Goal: Complete application form: Complete application form

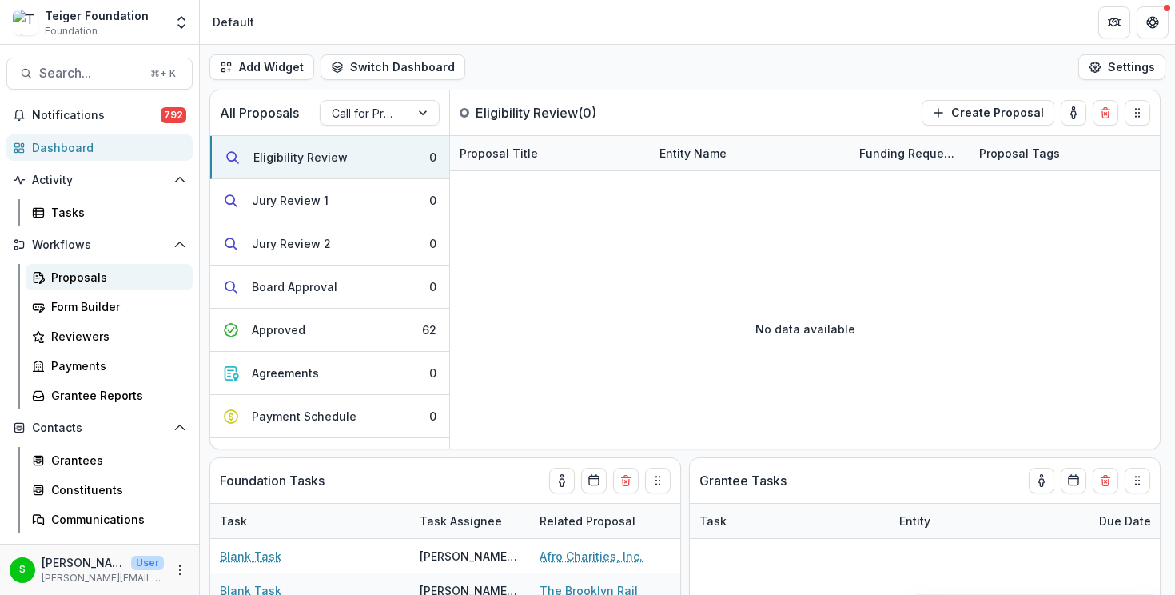
click at [112, 284] on div "Proposals" at bounding box center [115, 277] width 129 height 17
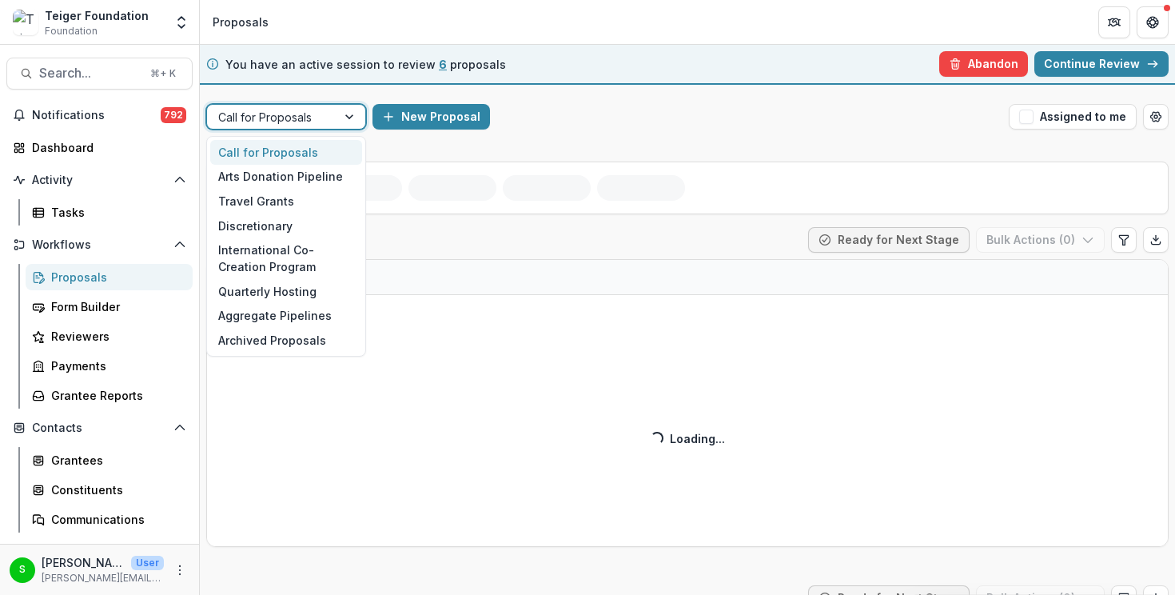
click at [330, 104] on div "Call for Proposals" at bounding box center [286, 117] width 160 height 26
click at [297, 209] on div "Travel Grants" at bounding box center [286, 201] width 152 height 25
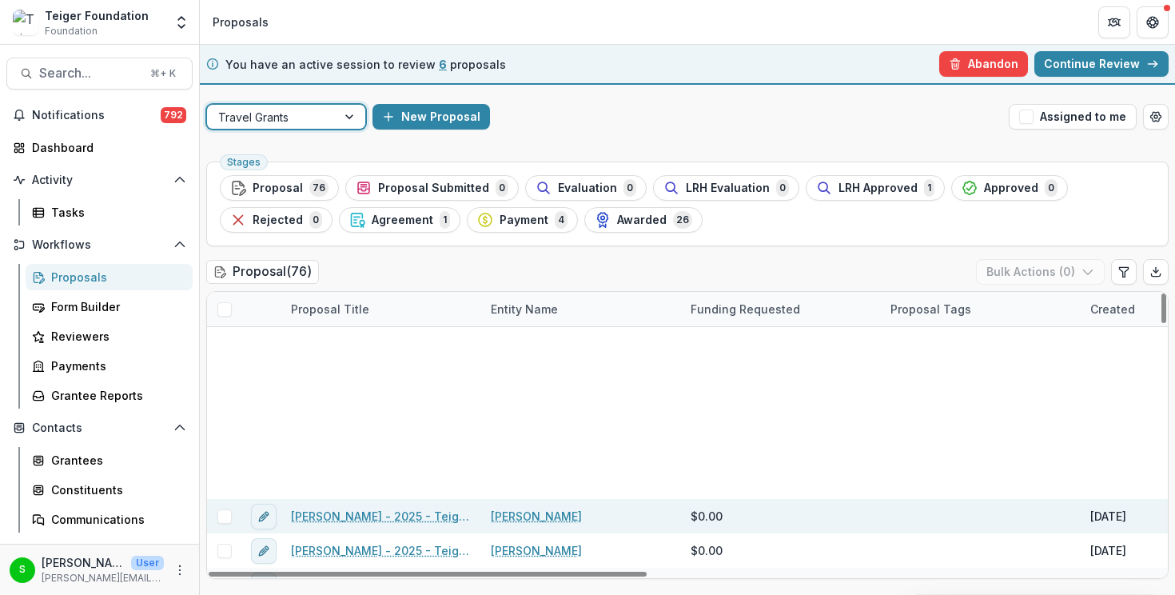
scroll to position [526, 0]
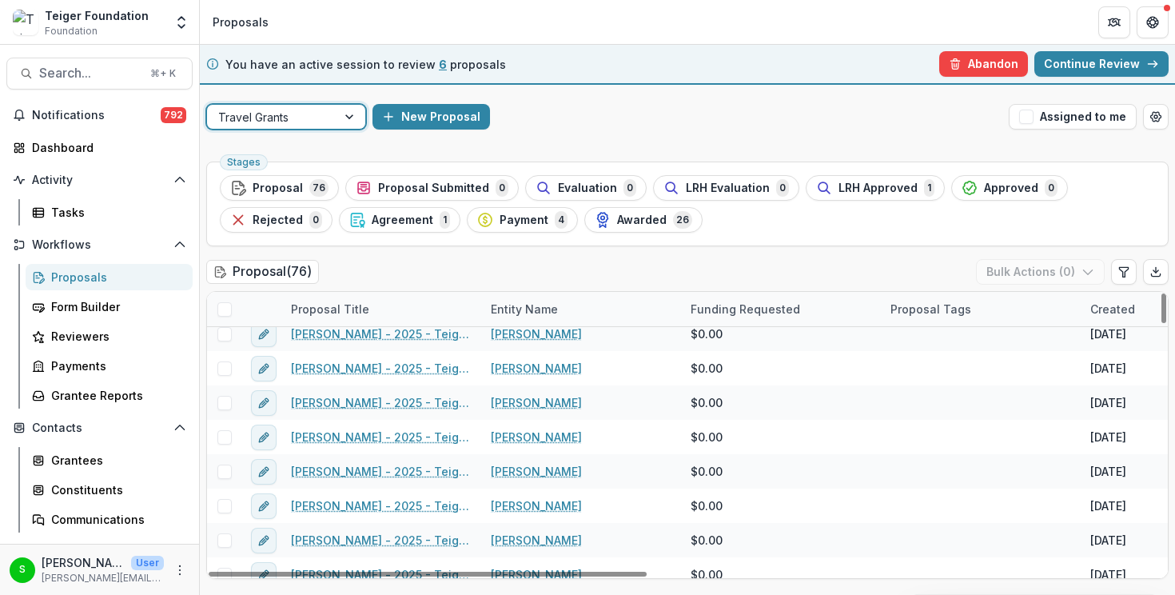
click at [346, 306] on div "Proposal Title" at bounding box center [329, 308] width 97 height 17
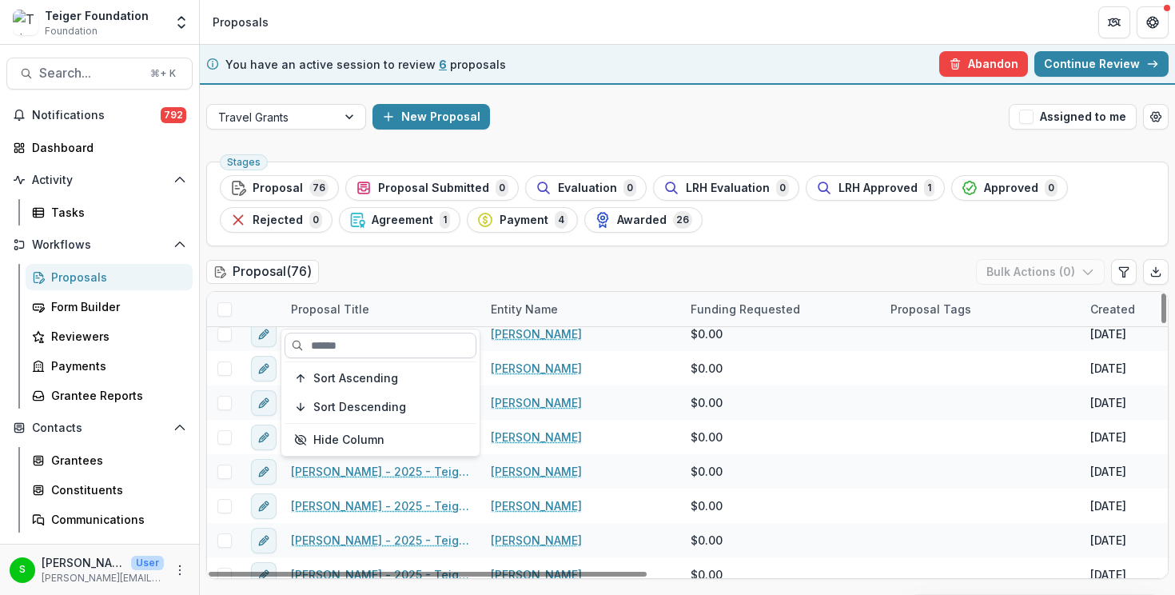
click at [349, 342] on input at bounding box center [380, 345] width 192 height 26
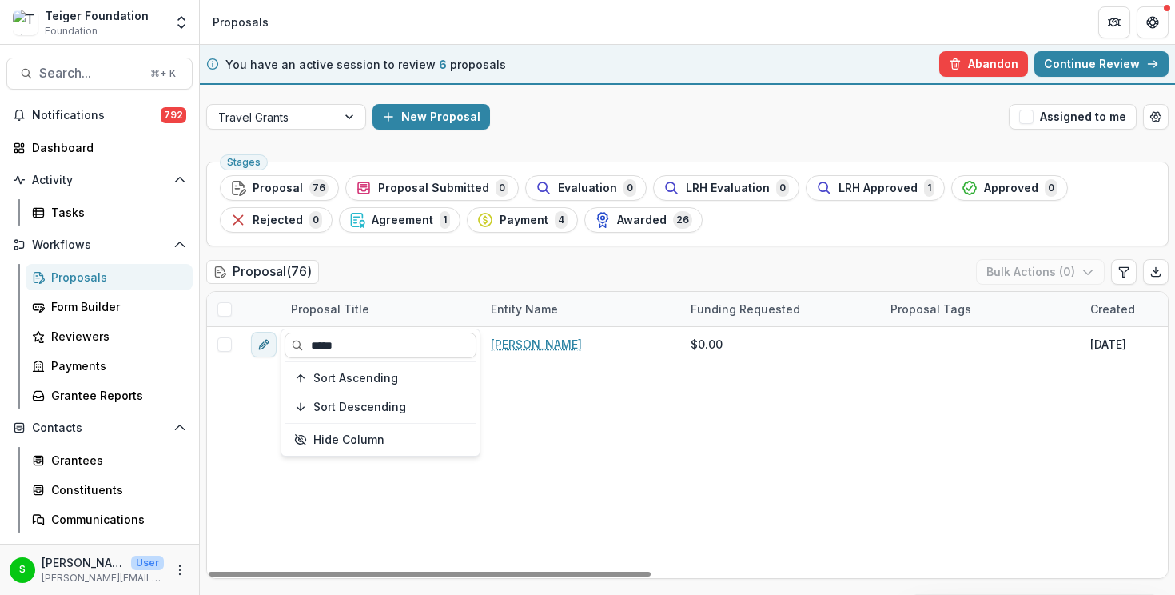
scroll to position [0, 0]
type input "*****"
click at [436, 265] on div "Proposal ( 76 ) Bulk Actions ( 0 )" at bounding box center [687, 275] width 962 height 32
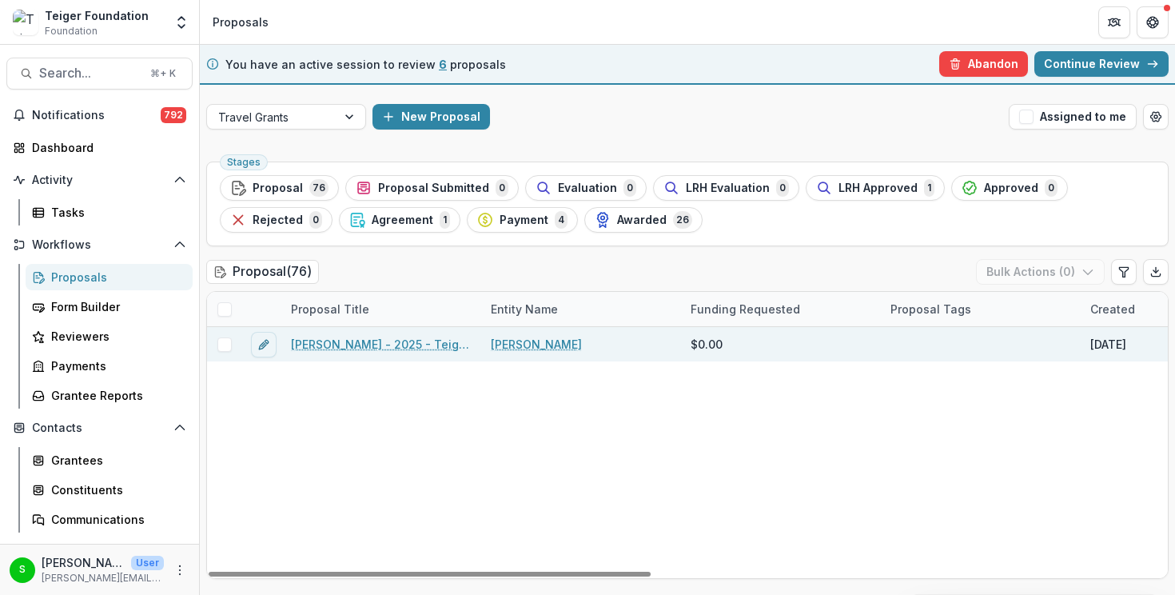
click at [360, 343] on link "Clara Kim - 2025 - Teiger Foundation Travel Grant" at bounding box center [381, 344] width 181 height 17
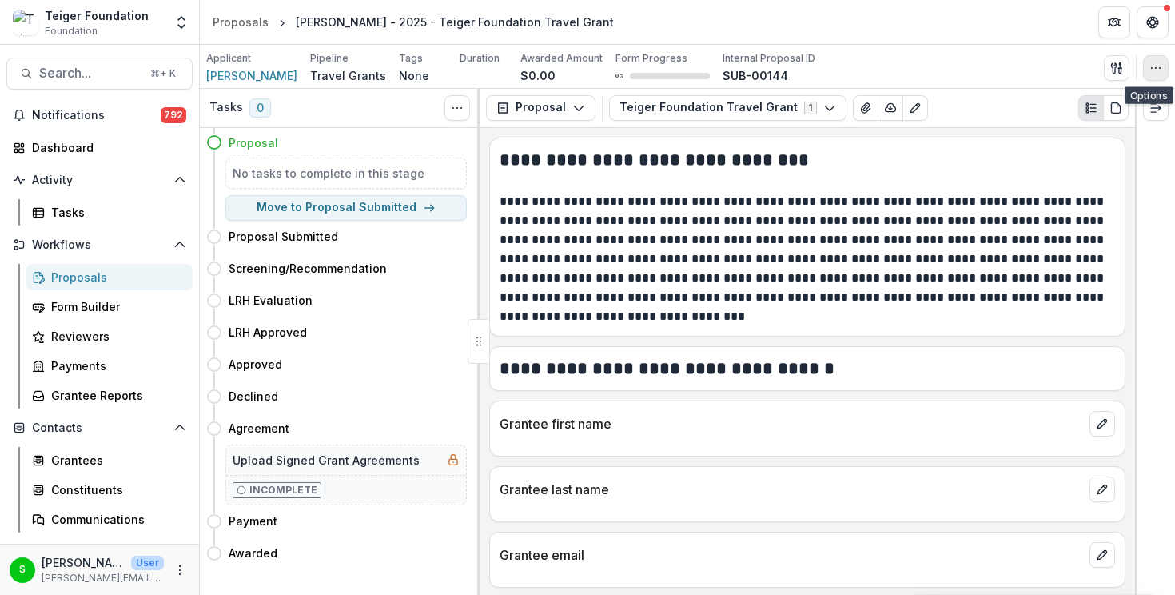
click at [1160, 66] on icon "button" at bounding box center [1155, 68] width 13 height 13
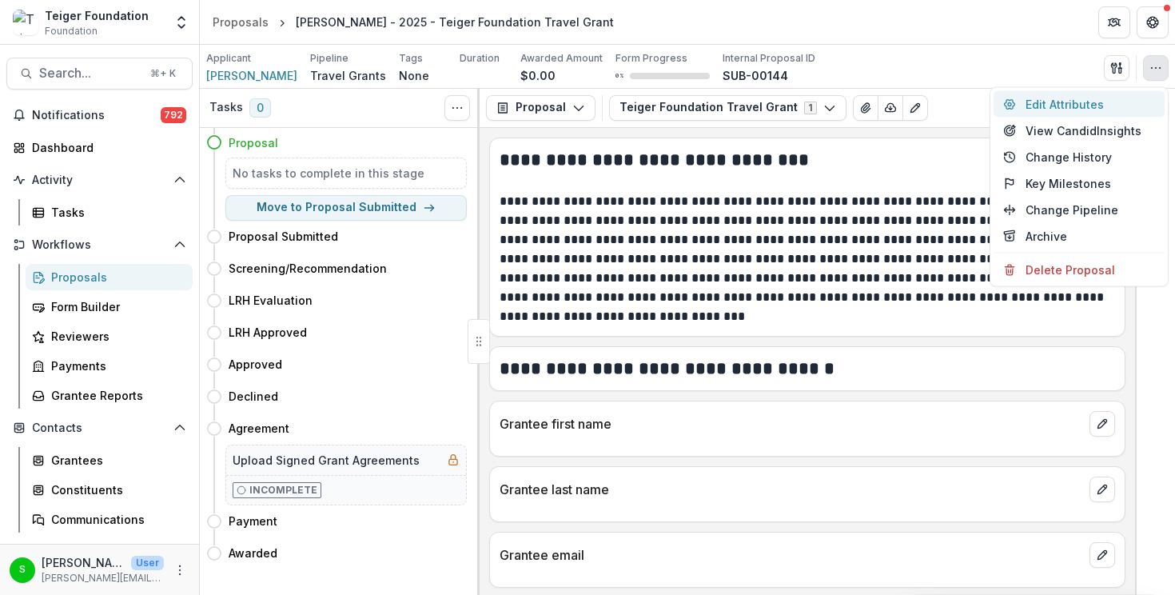
click at [1100, 110] on button "Edit Attributes" at bounding box center [1078, 104] width 171 height 26
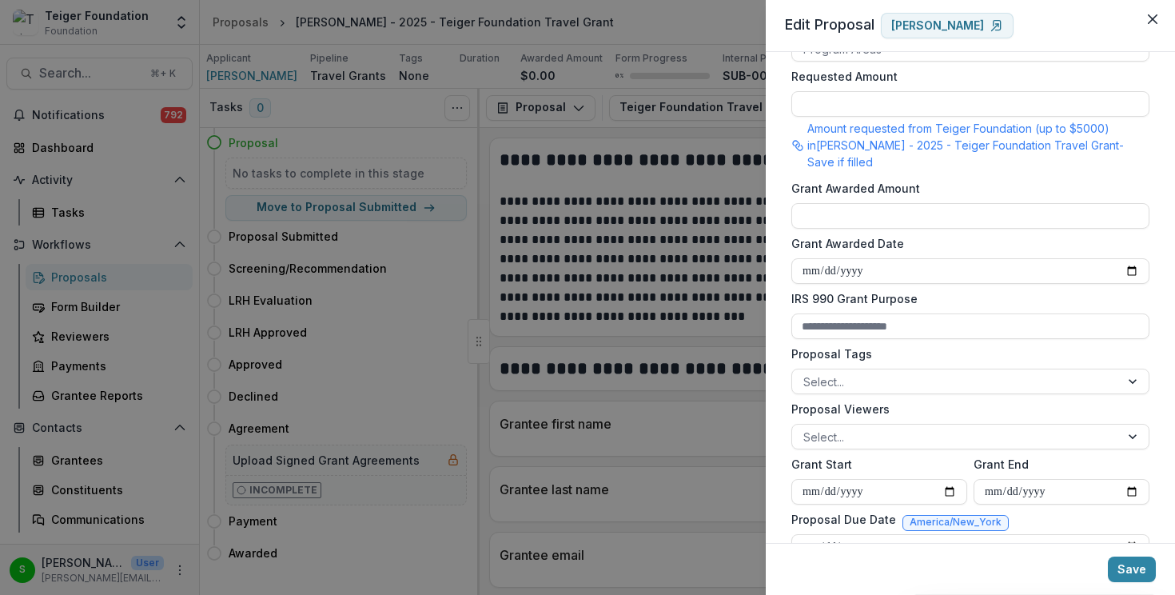
scroll to position [468, 0]
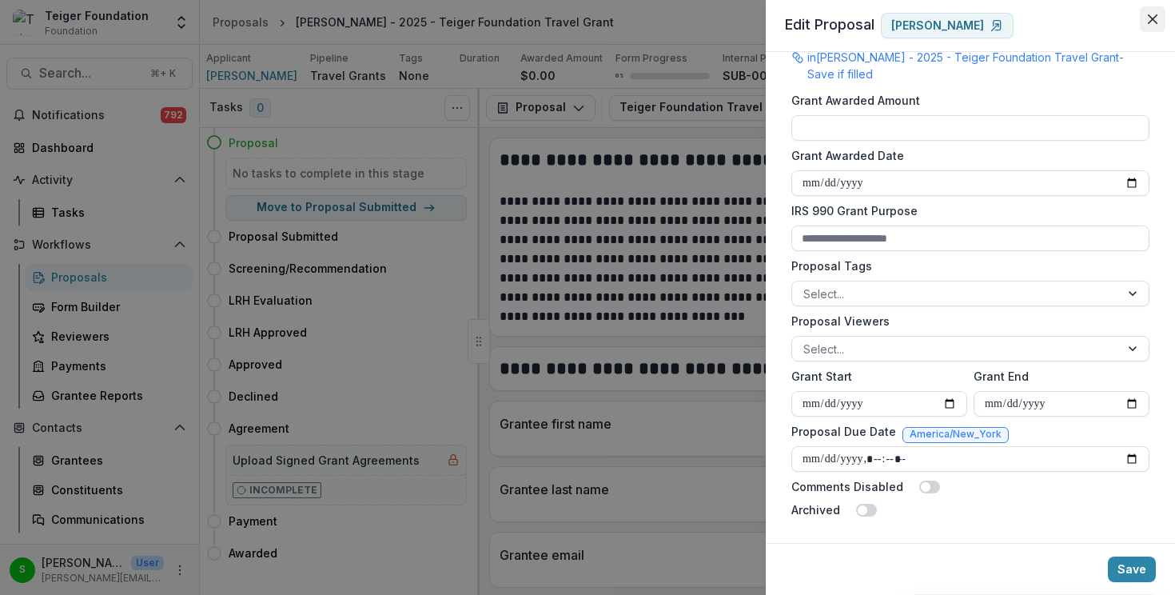
click at [1147, 27] on button "Close" at bounding box center [1153, 19] width 26 height 26
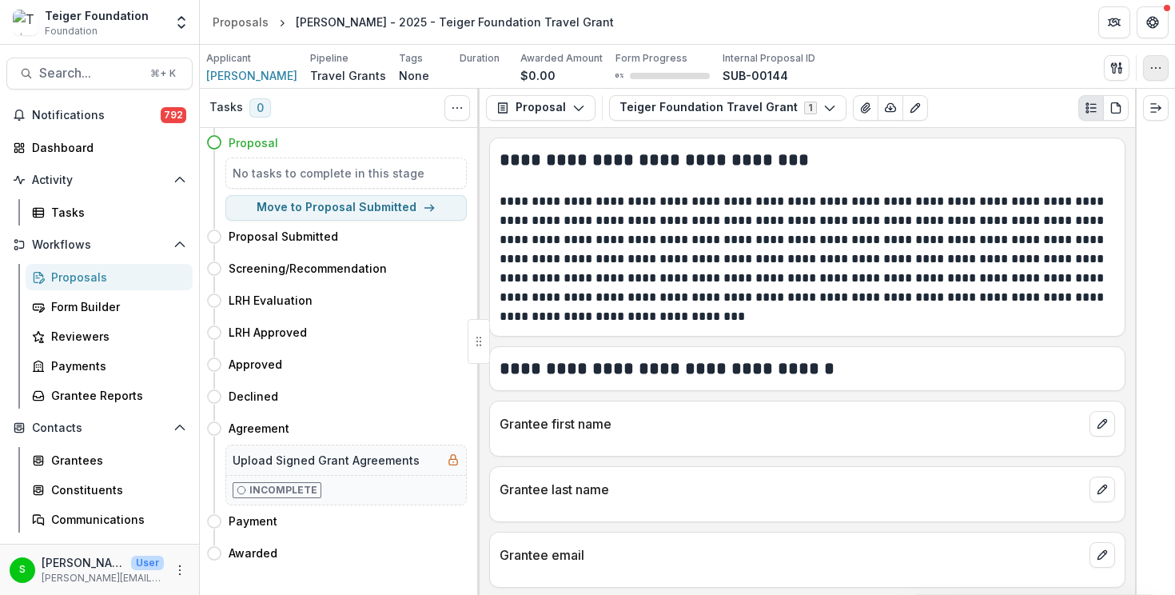
click at [1160, 65] on icon "button" at bounding box center [1155, 68] width 13 height 13
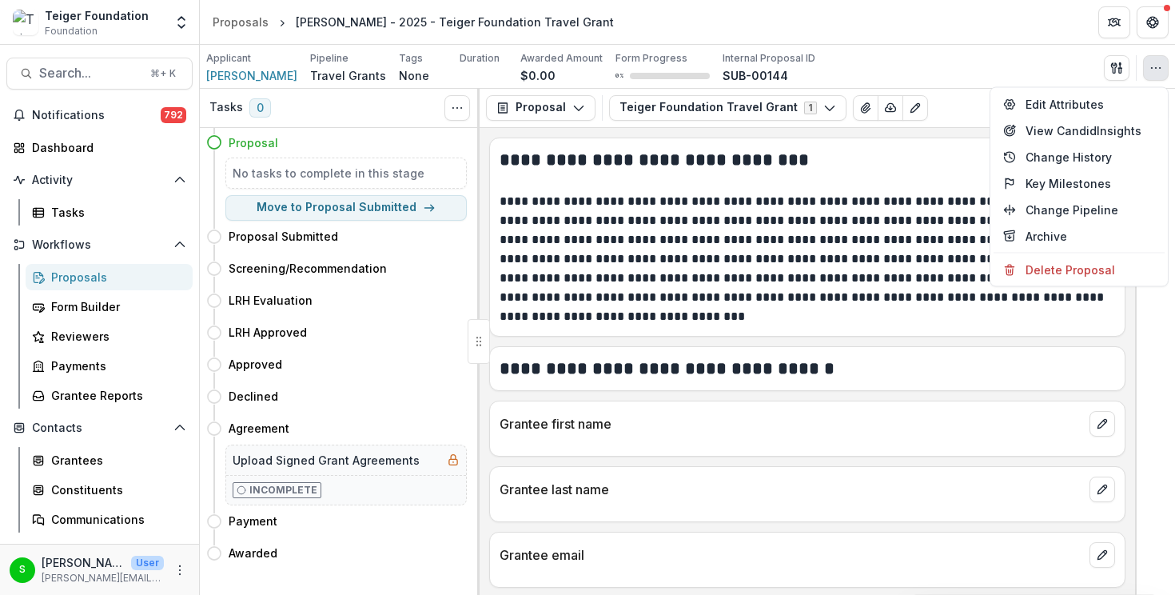
click at [798, 255] on p "**********" at bounding box center [804, 259] width 611 height 134
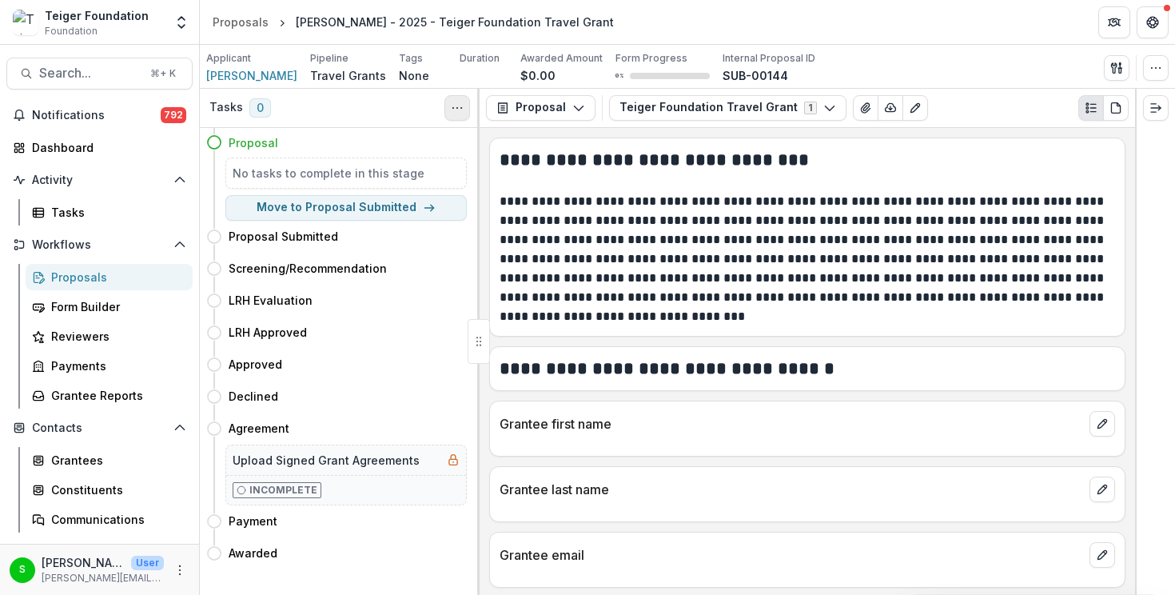
click at [468, 103] on button "Toggle View Cancelled Tasks" at bounding box center [457, 108] width 26 height 26
click at [823, 107] on icon "button" at bounding box center [829, 107] width 13 height 13
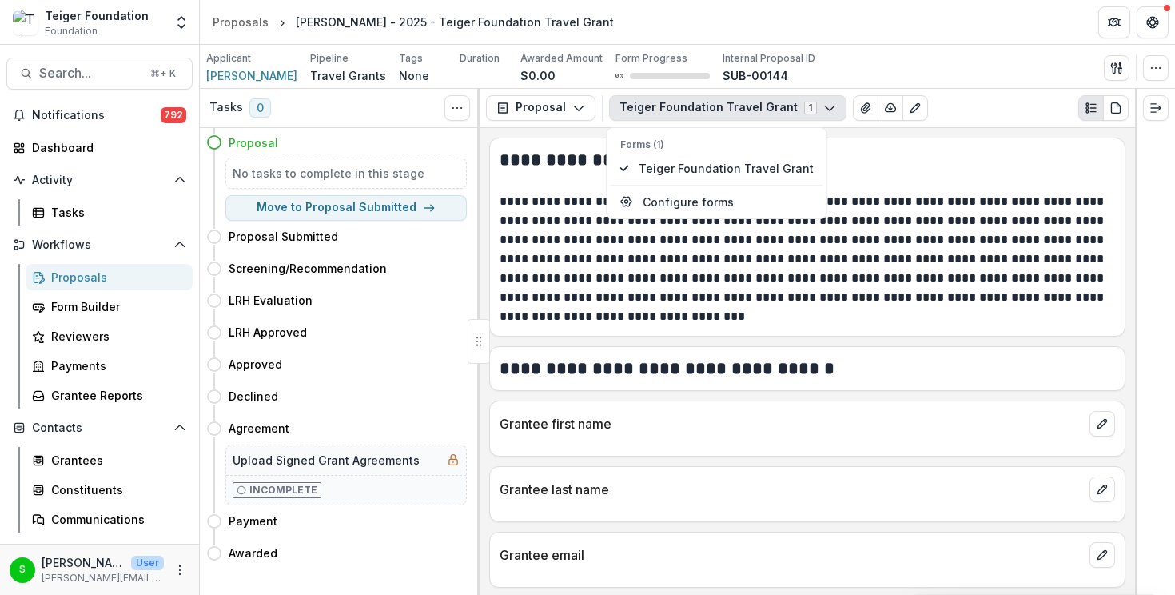
click at [823, 105] on icon "button" at bounding box center [829, 107] width 13 height 13
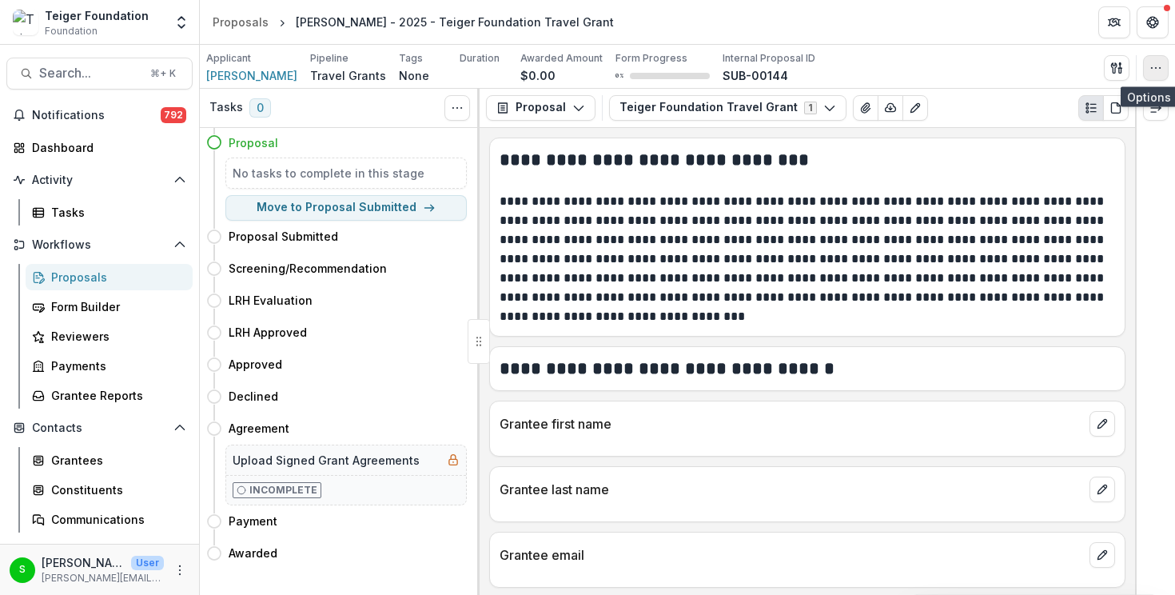
click at [1151, 72] on icon "button" at bounding box center [1155, 68] width 13 height 13
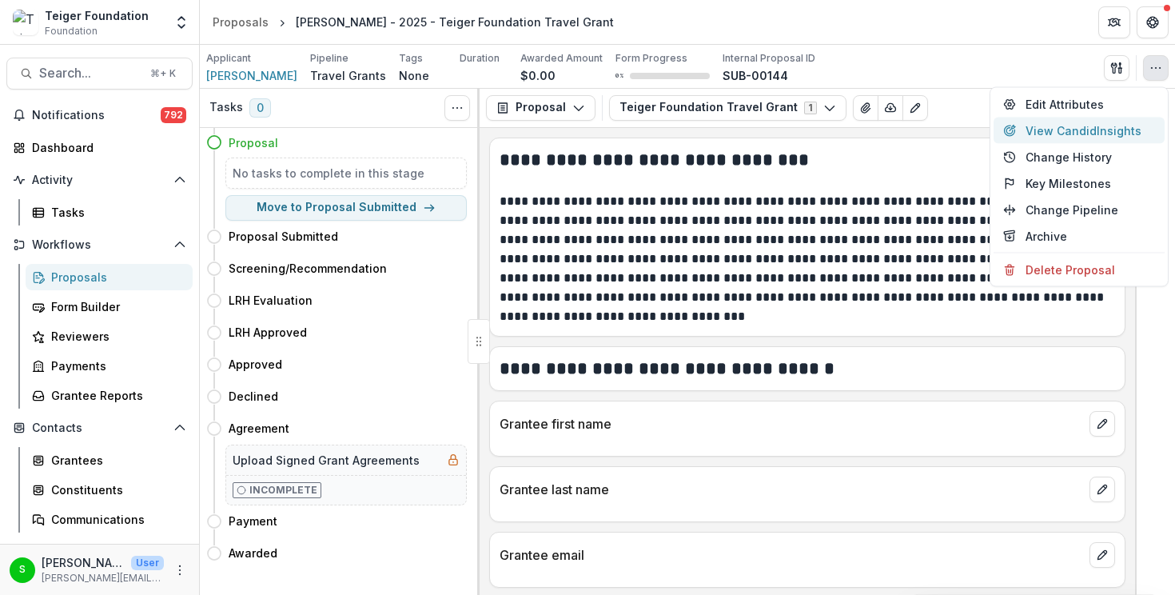
click at [1074, 141] on button "View Candid Insights" at bounding box center [1078, 130] width 171 height 26
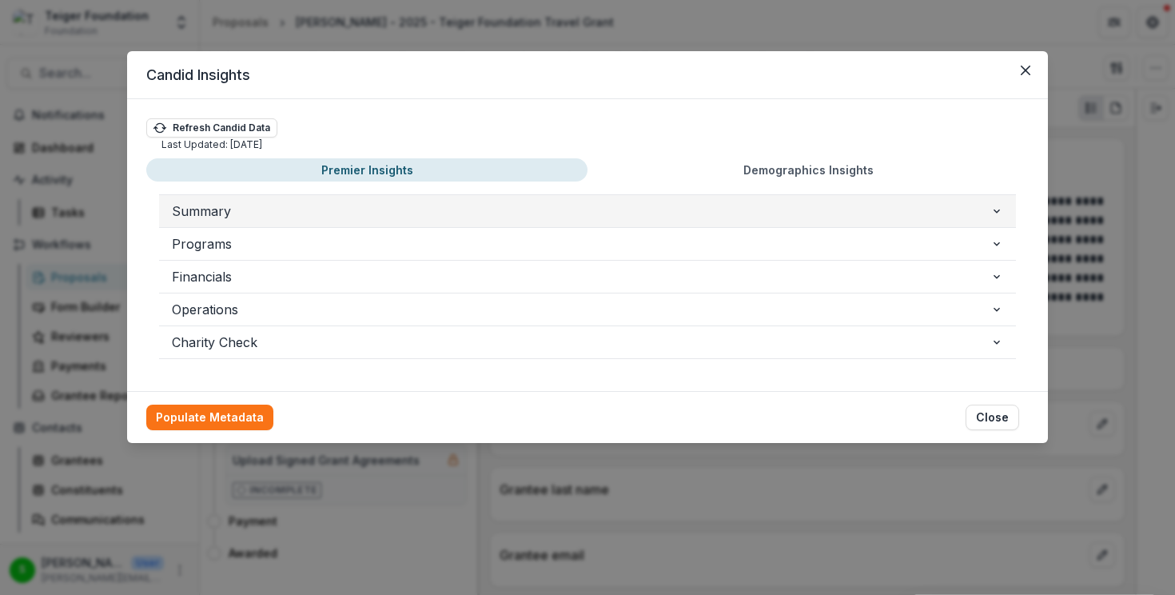
click at [957, 214] on span "Summary" at bounding box center [581, 210] width 818 height 19
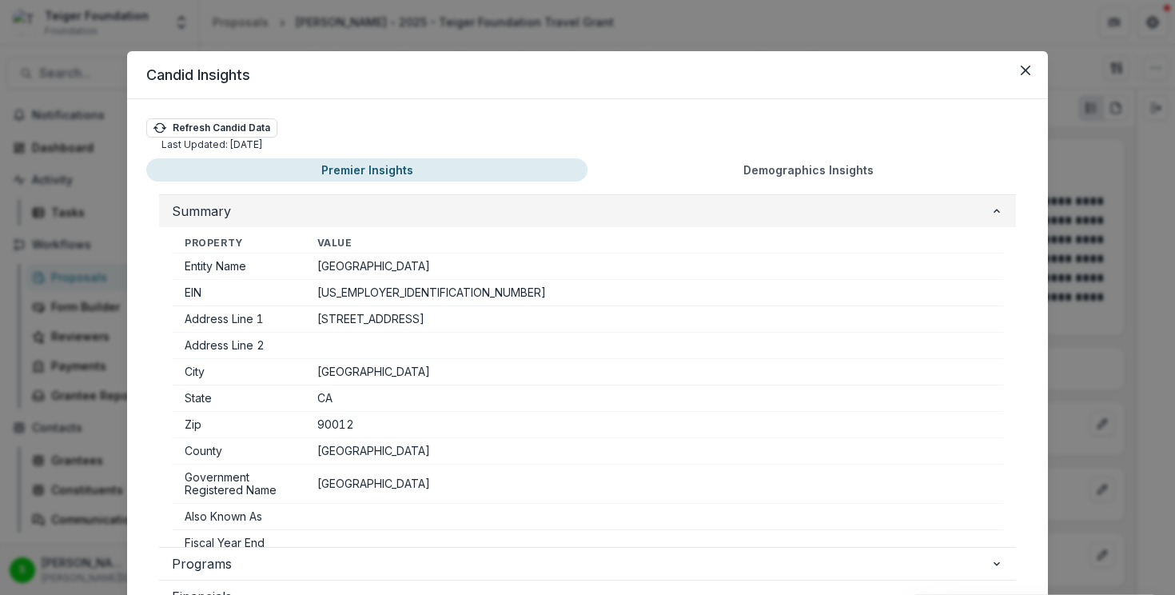
click at [957, 214] on span "Summary" at bounding box center [581, 210] width 818 height 19
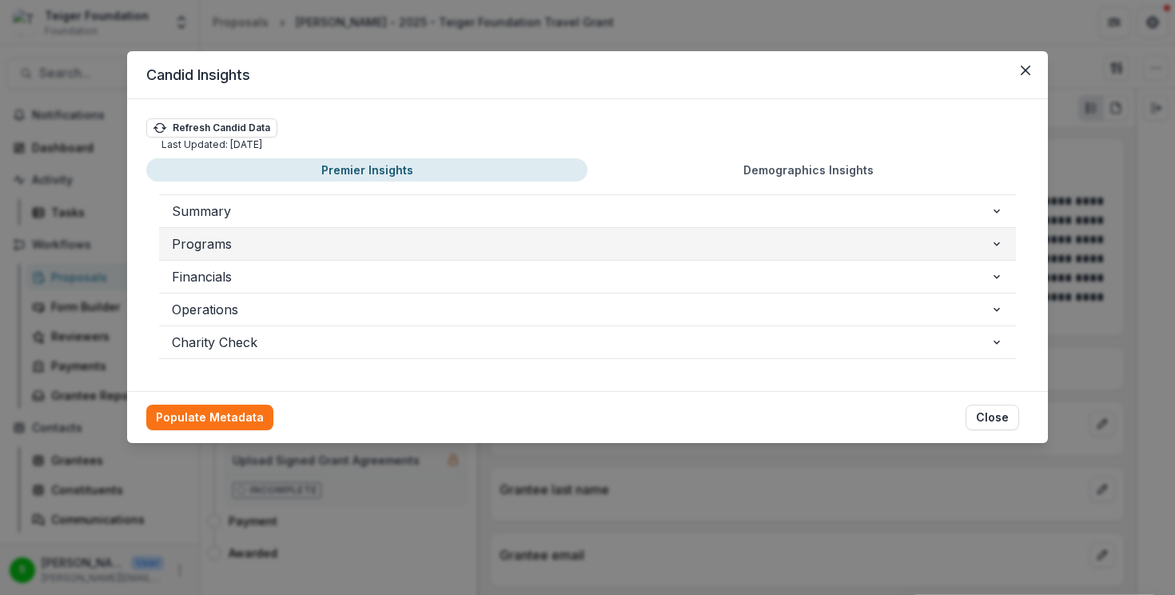
click at [929, 250] on span "Programs" at bounding box center [581, 243] width 818 height 19
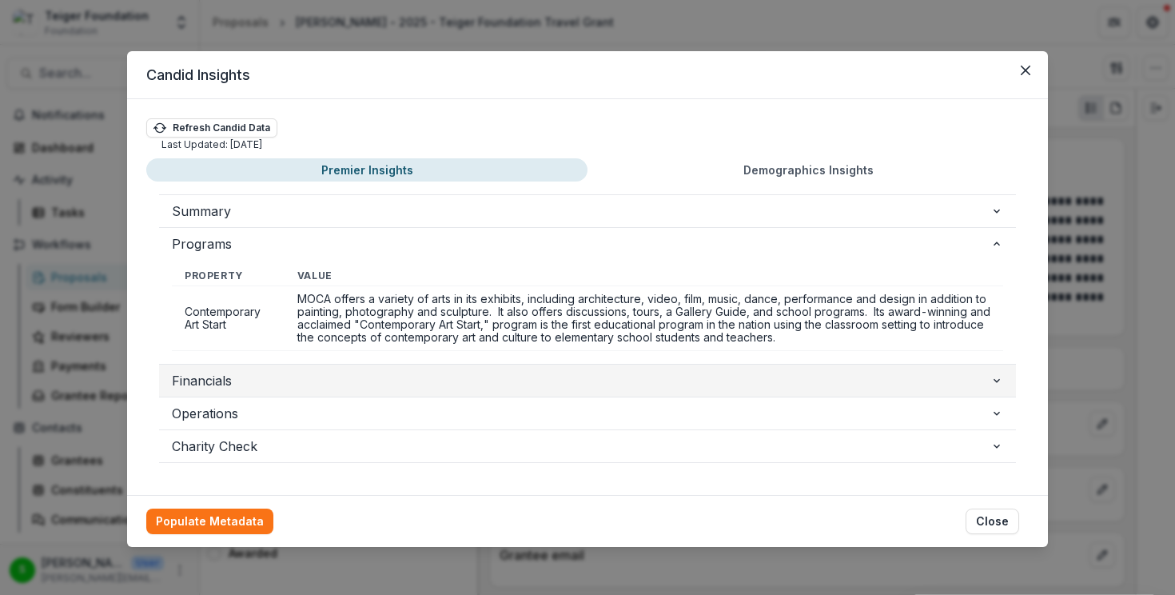
click at [917, 376] on span "Financials" at bounding box center [581, 380] width 818 height 19
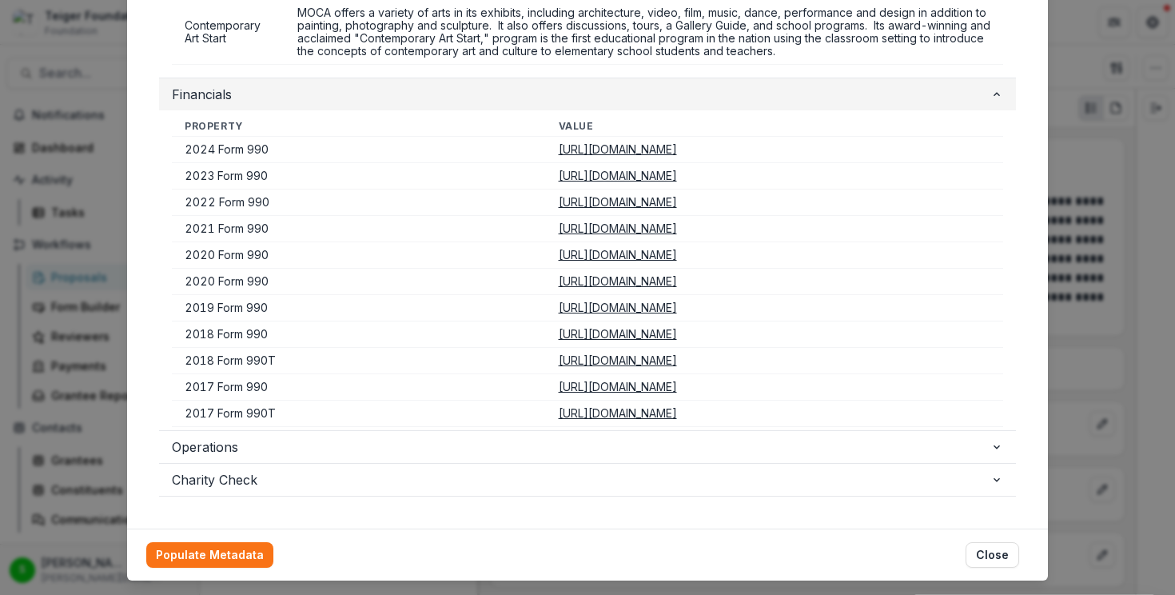
scroll to position [296, 0]
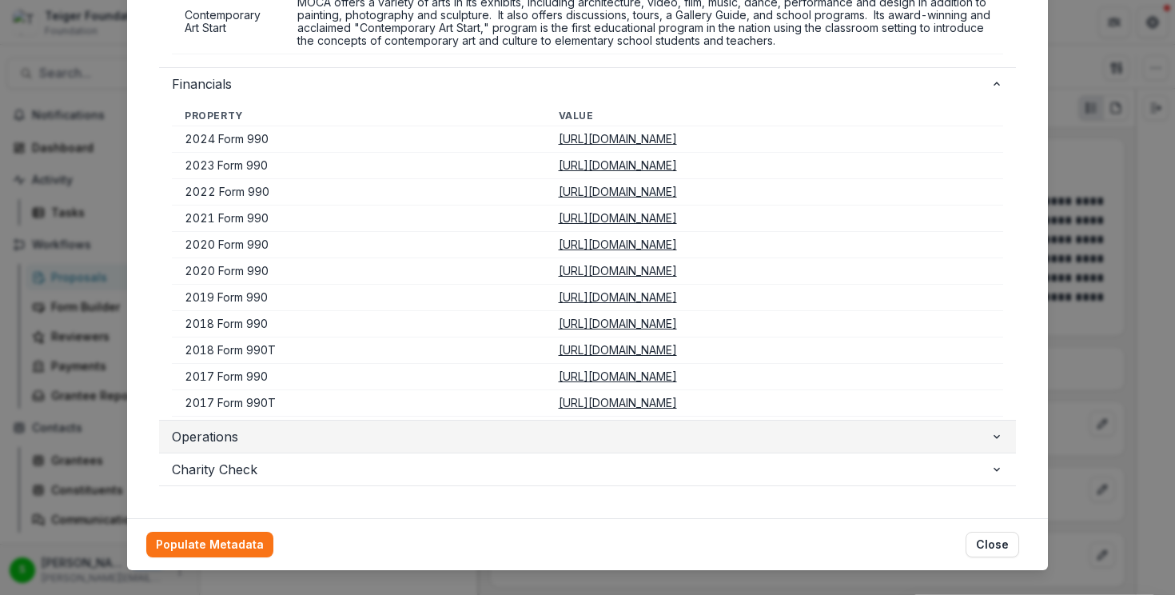
click at [879, 440] on span "Operations" at bounding box center [581, 436] width 818 height 19
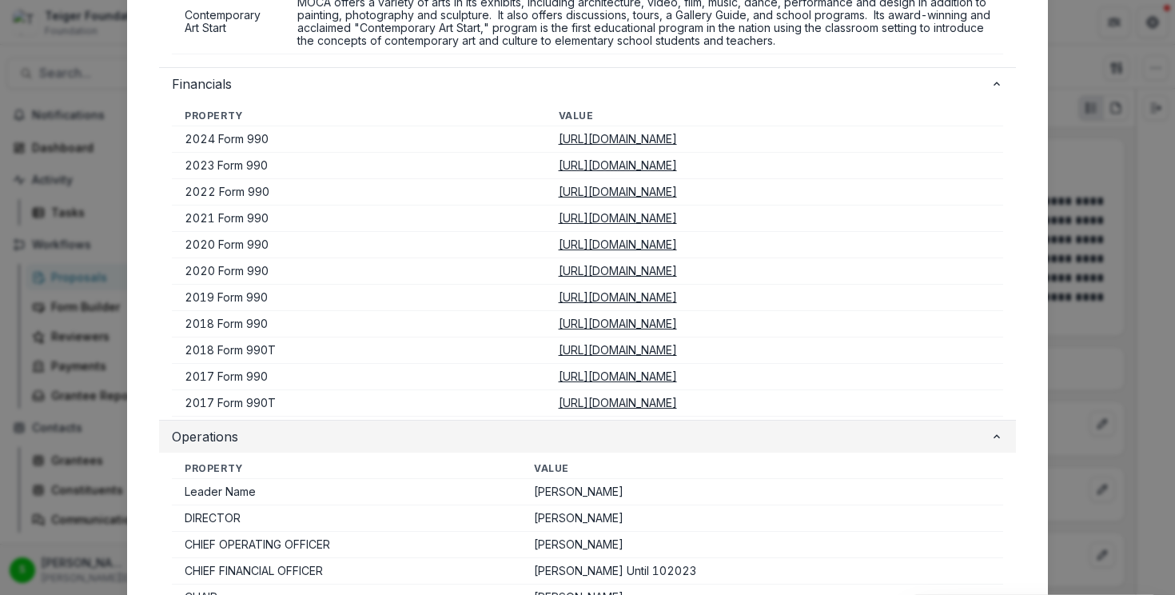
scroll to position [0, 0]
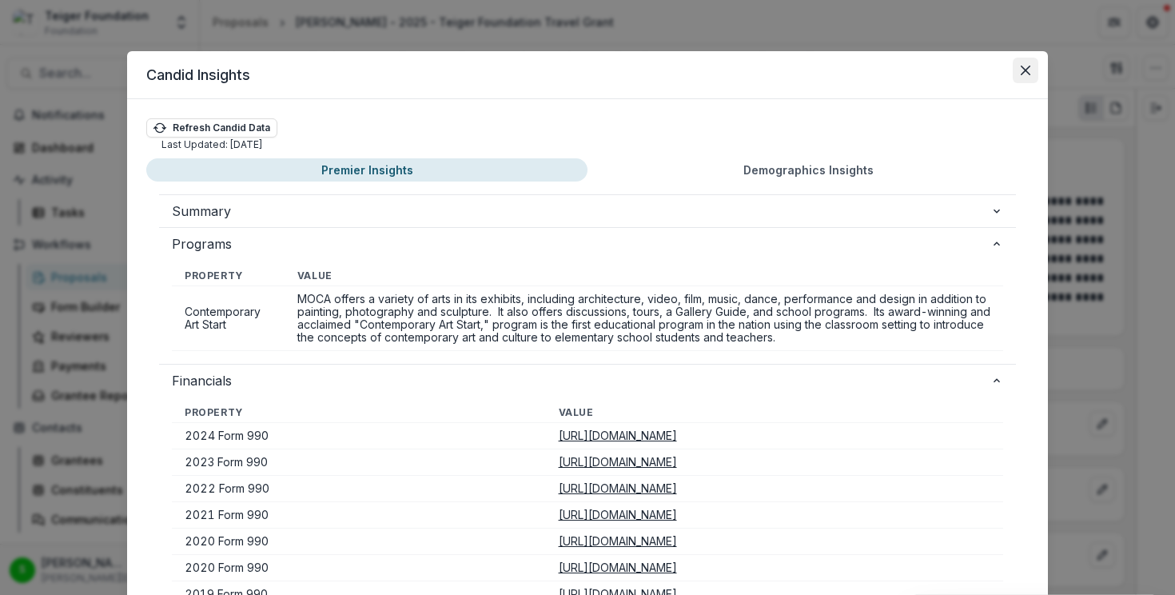
click at [1024, 66] on icon "Close" at bounding box center [1025, 71] width 10 height 10
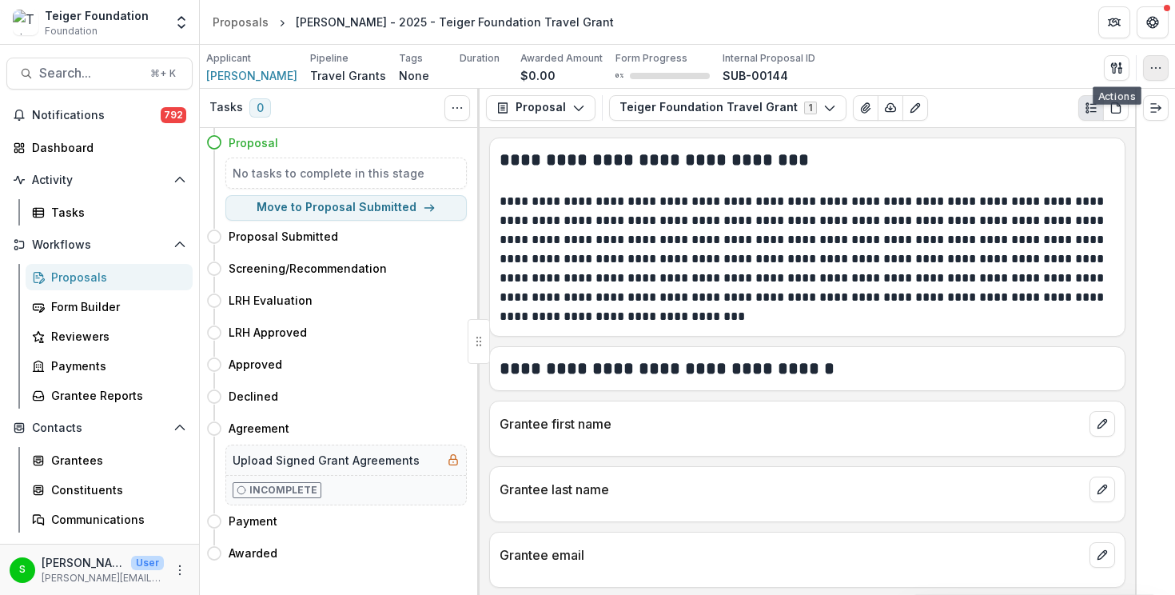
click at [1156, 67] on circle "button" at bounding box center [1156, 67] width 1 height 1
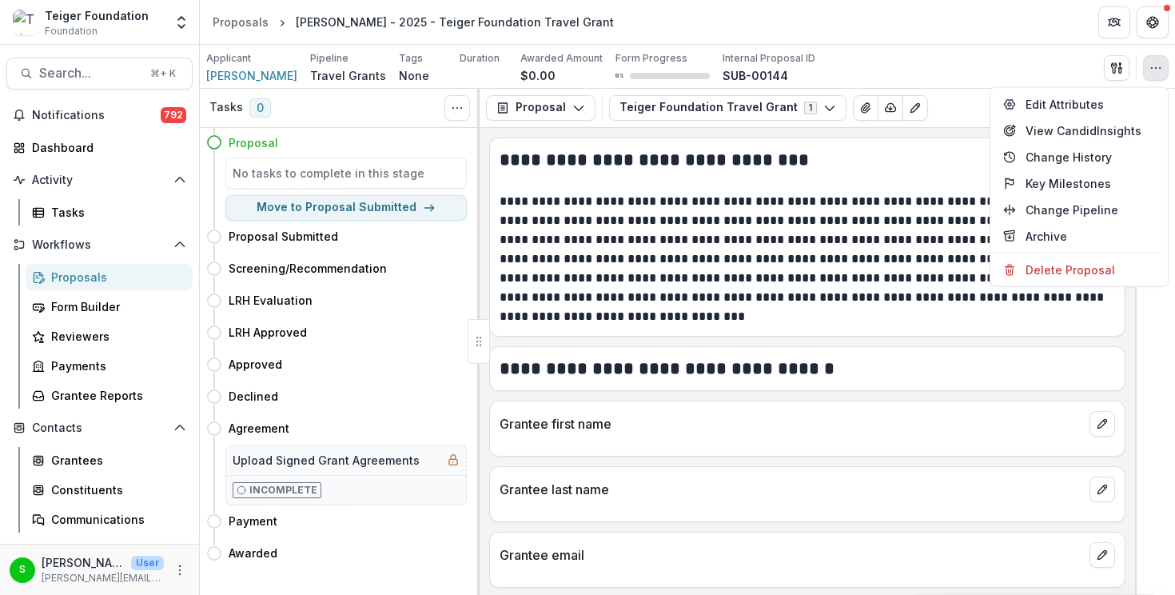
click at [917, 148] on h2 "**********" at bounding box center [806, 160] width 615 height 25
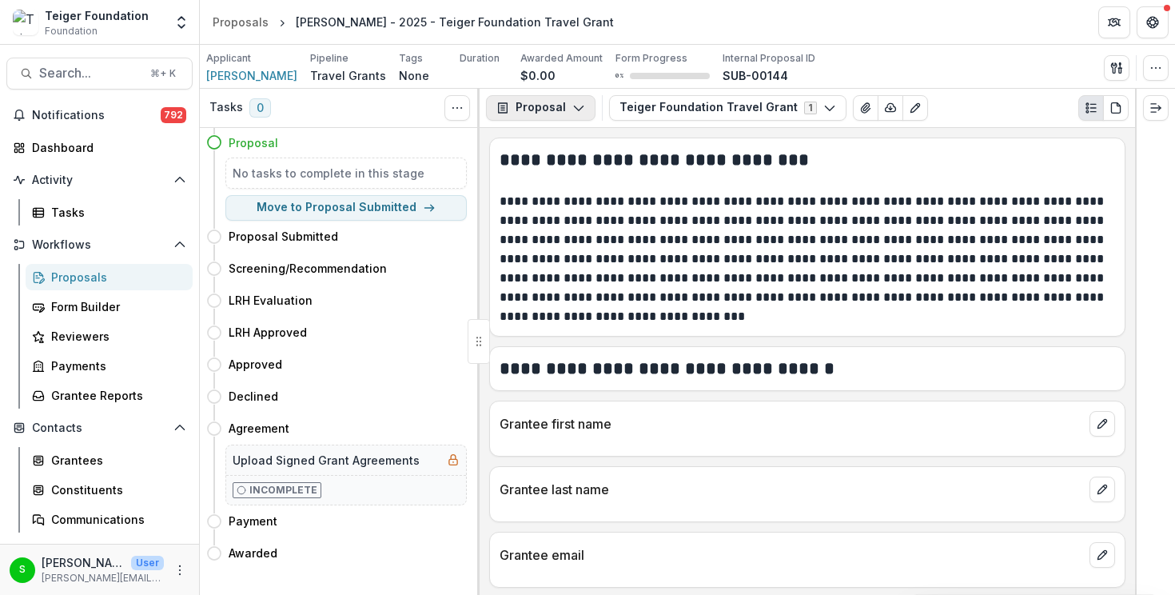
click at [512, 99] on button "Proposal" at bounding box center [540, 108] width 109 height 26
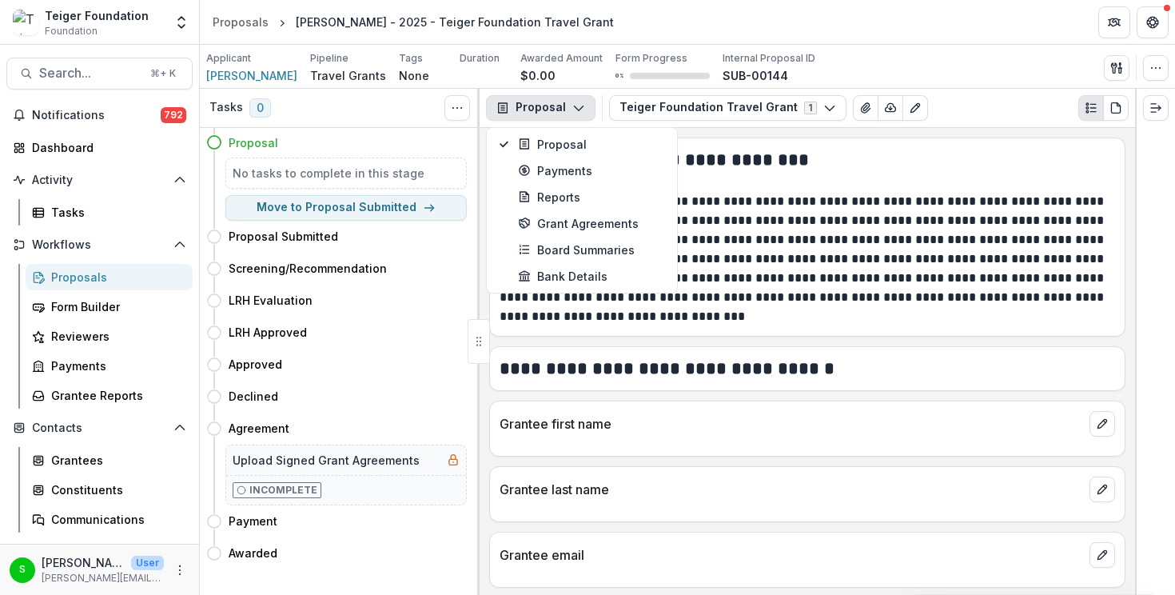
click at [512, 99] on button "Proposal" at bounding box center [540, 108] width 109 height 26
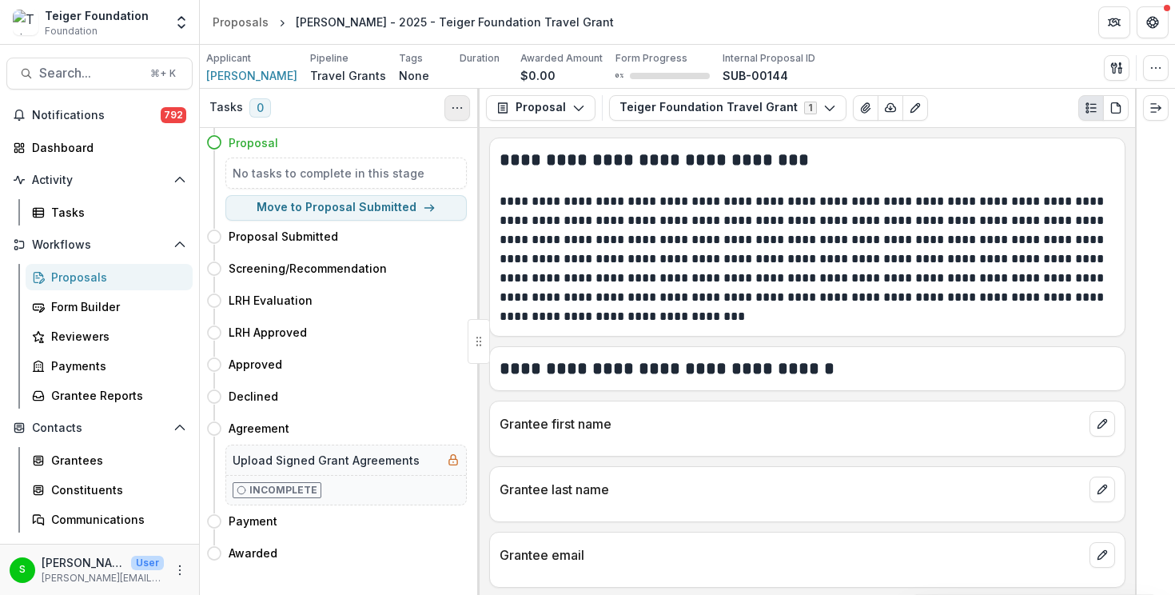
click at [451, 103] on icon "Toggle View Cancelled Tasks" at bounding box center [457, 107] width 13 height 13
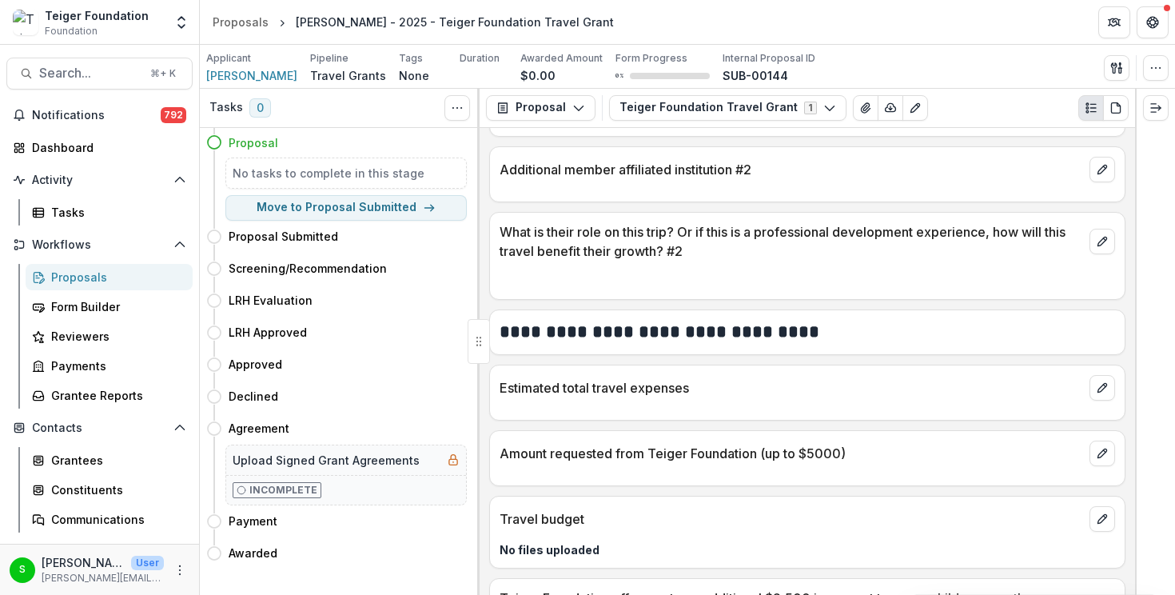
scroll to position [1830, 0]
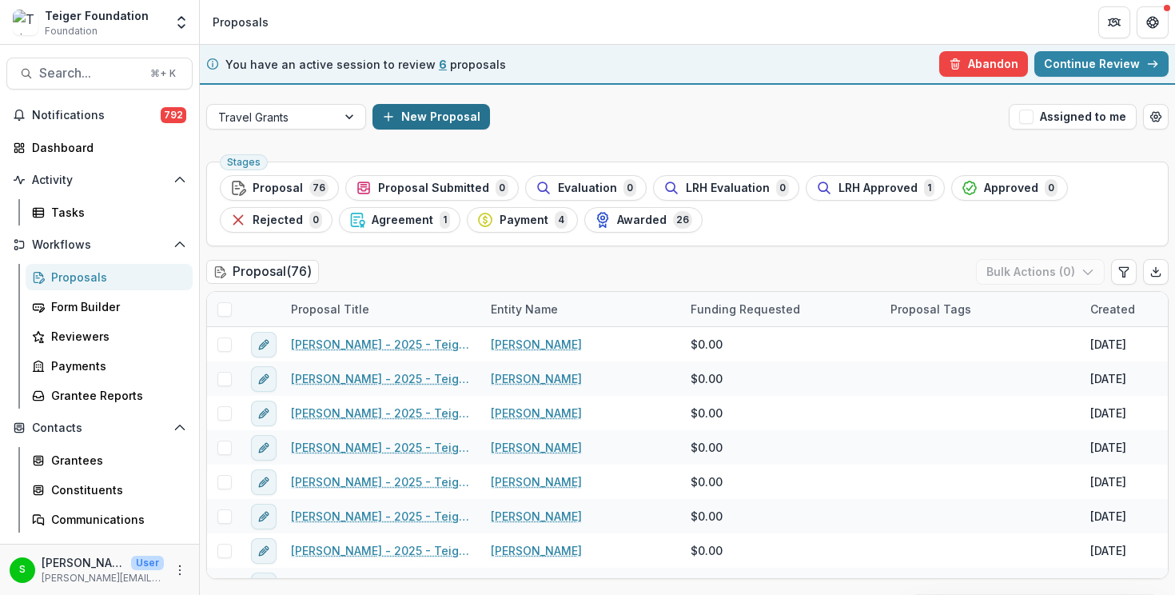
click at [421, 125] on button "New Proposal" at bounding box center [430, 117] width 117 height 26
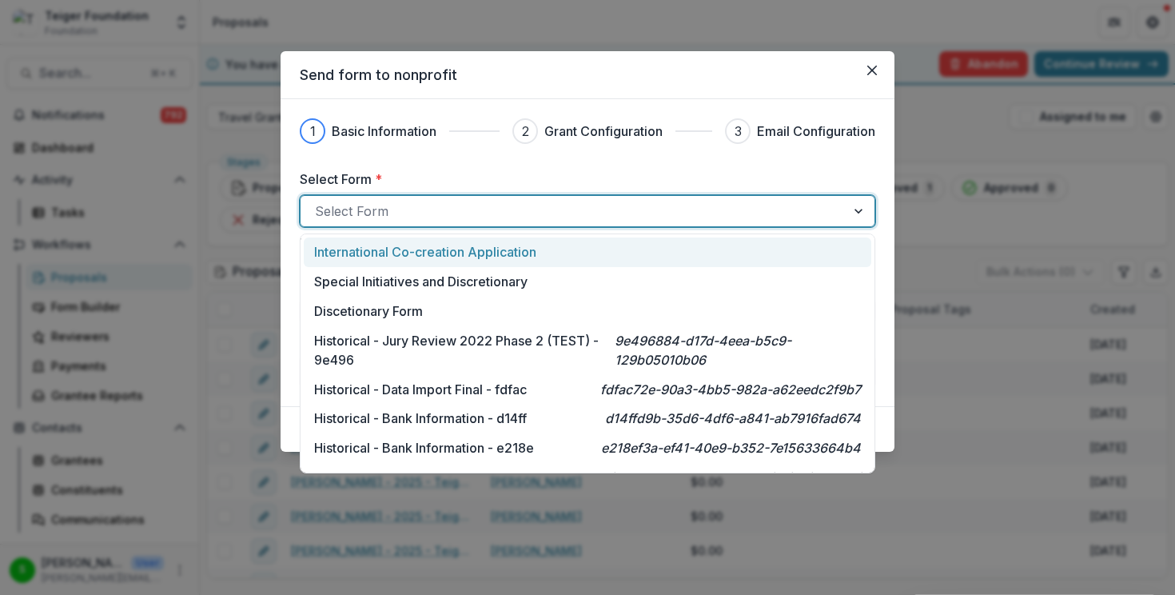
click at [406, 207] on div at bounding box center [573, 211] width 516 height 22
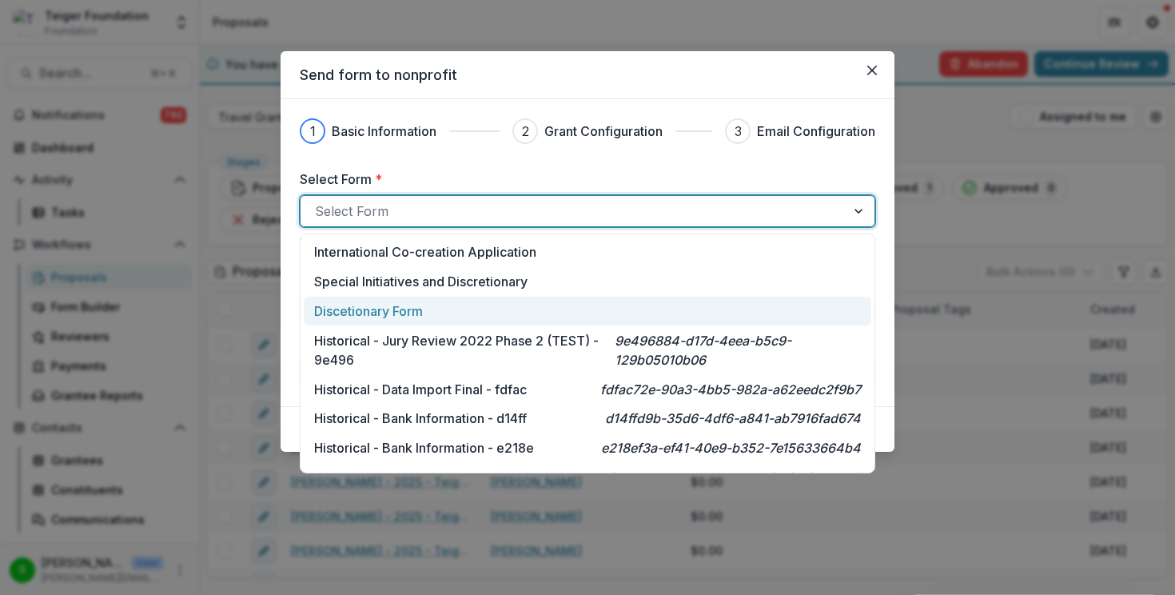
scroll to position [483, 0]
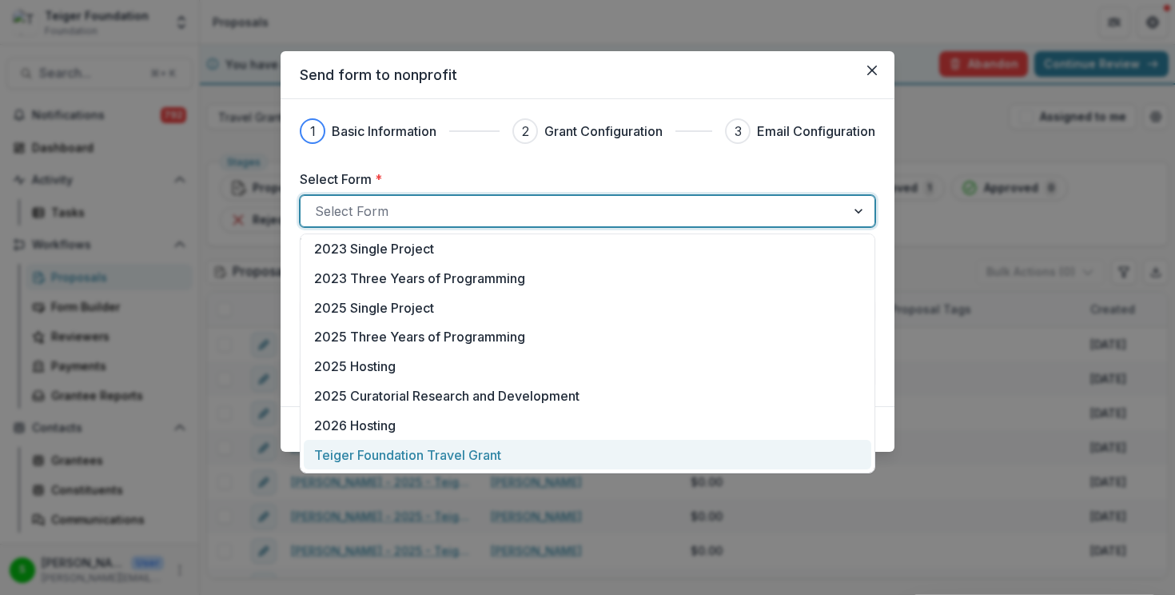
click at [414, 446] on p "Teiger Foundation Travel Grant" at bounding box center [407, 454] width 187 height 19
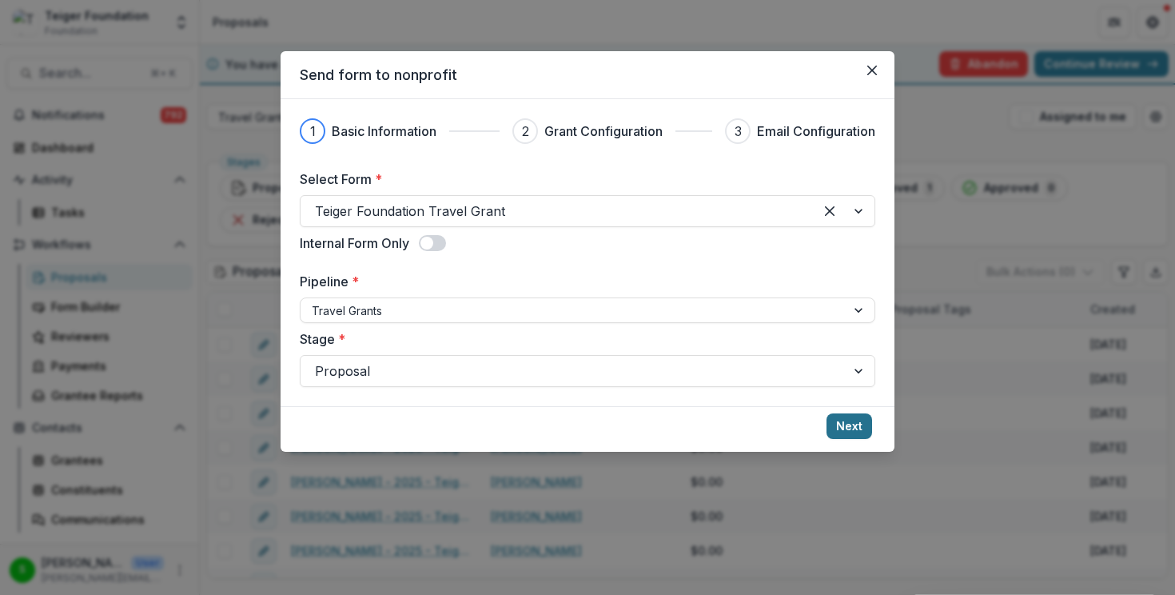
click at [857, 424] on button "Next" at bounding box center [849, 426] width 46 height 26
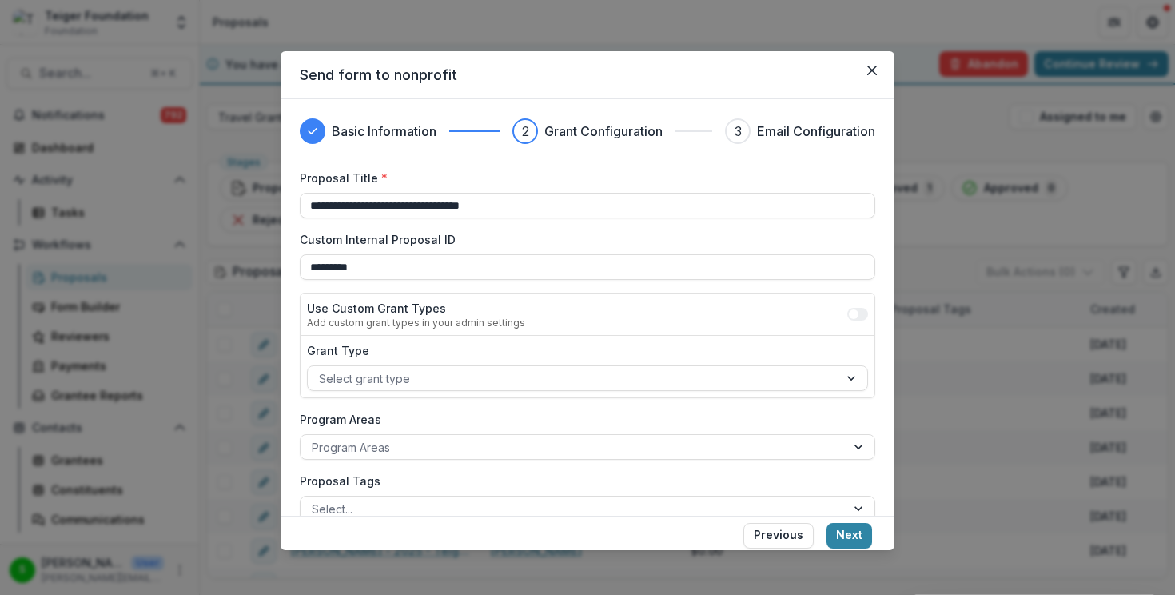
scroll to position [147, 0]
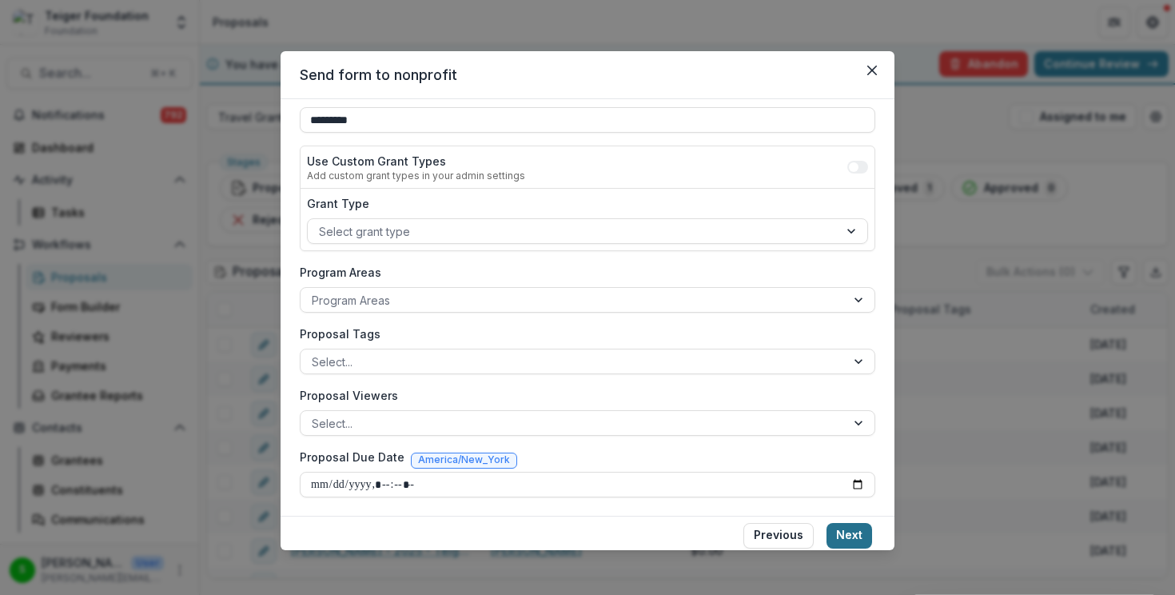
click at [842, 527] on button "Next" at bounding box center [849, 536] width 46 height 26
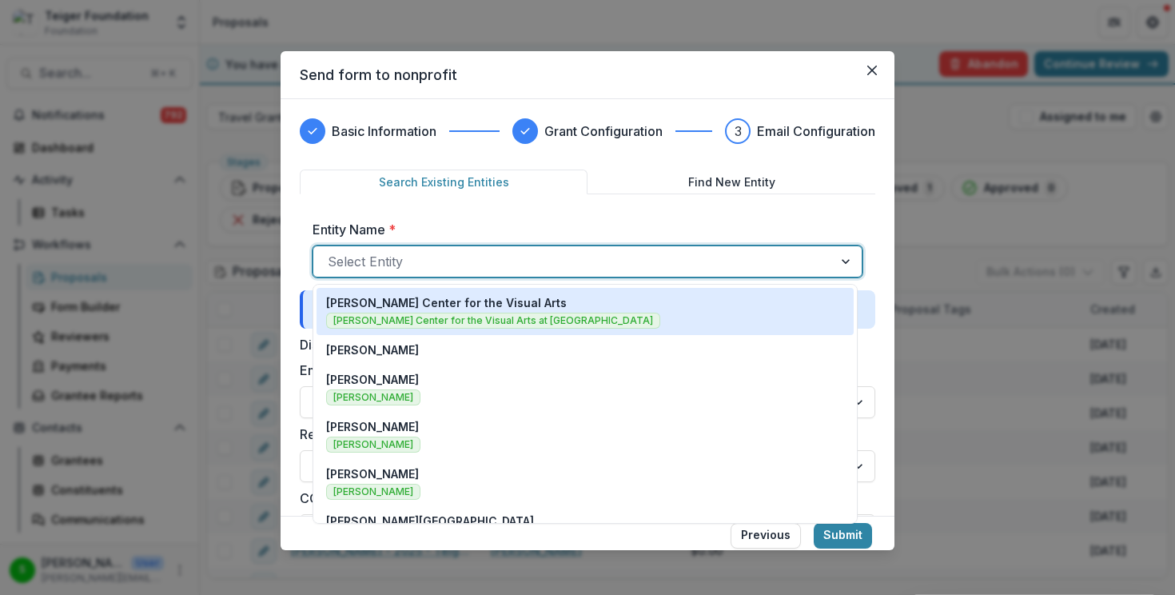
click at [655, 251] on div at bounding box center [573, 261] width 491 height 22
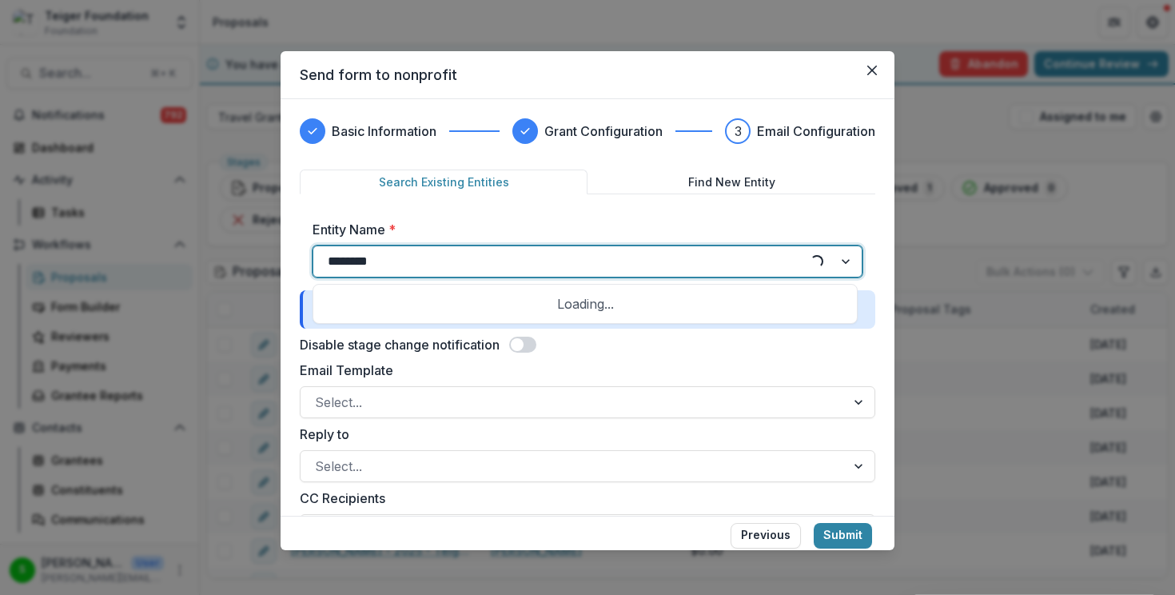
type input "*********"
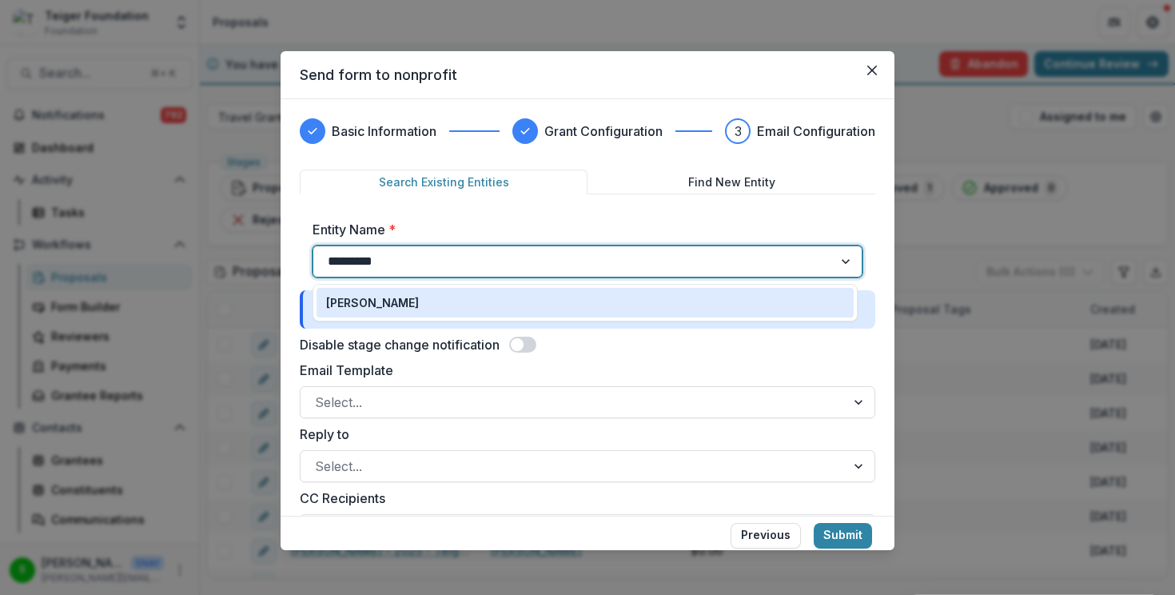
click at [577, 303] on div "Clara Kim" at bounding box center [585, 302] width 518 height 17
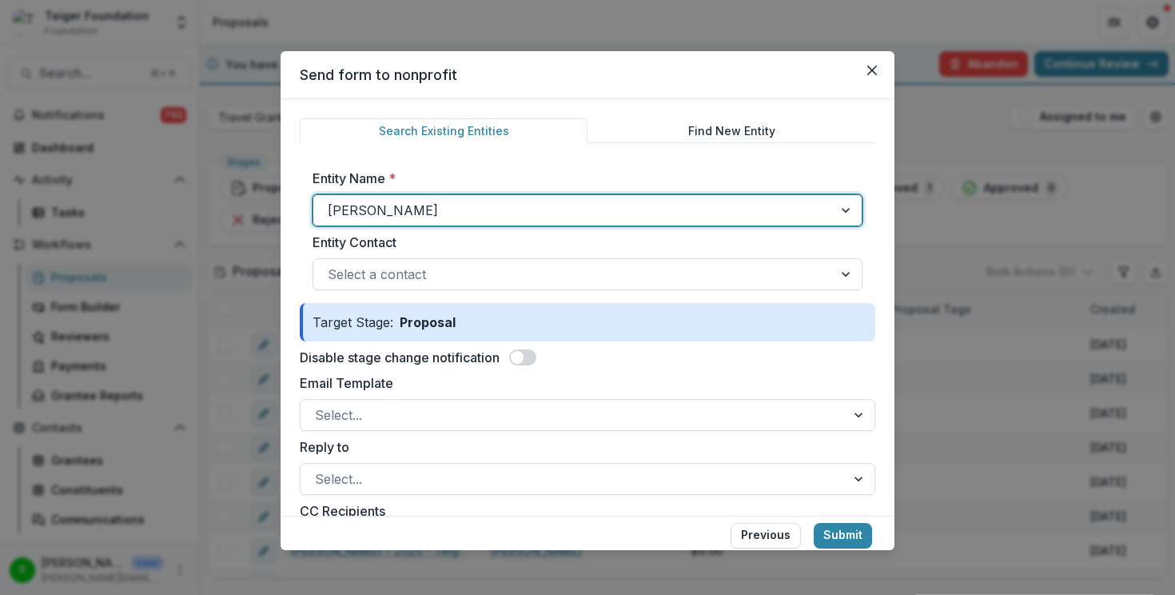
scroll to position [57, 0]
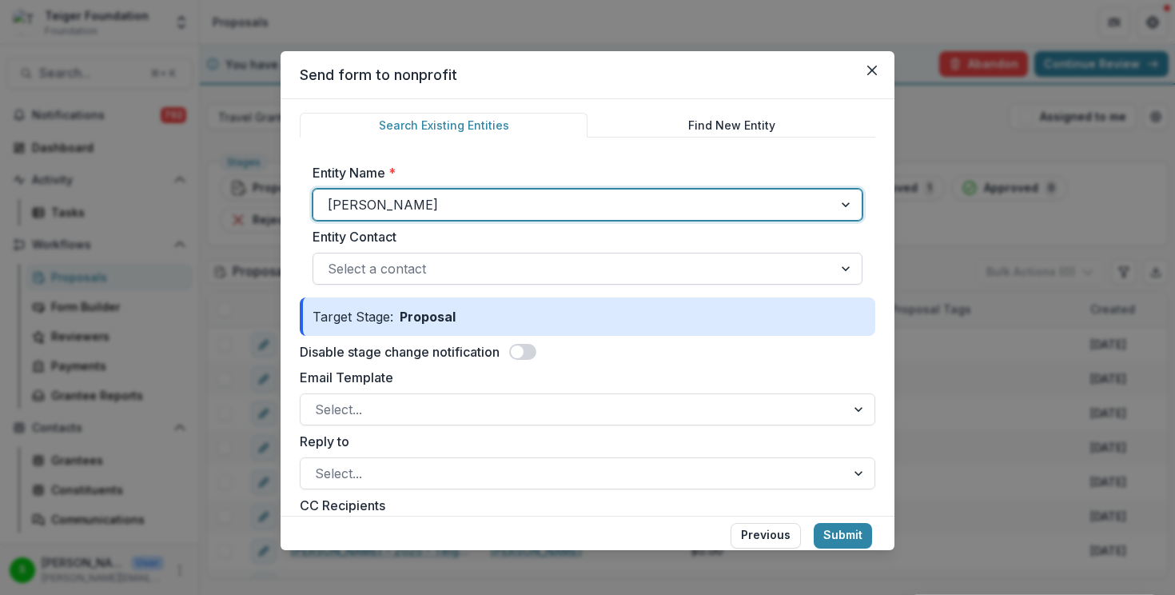
click at [567, 273] on div at bounding box center [573, 268] width 491 height 22
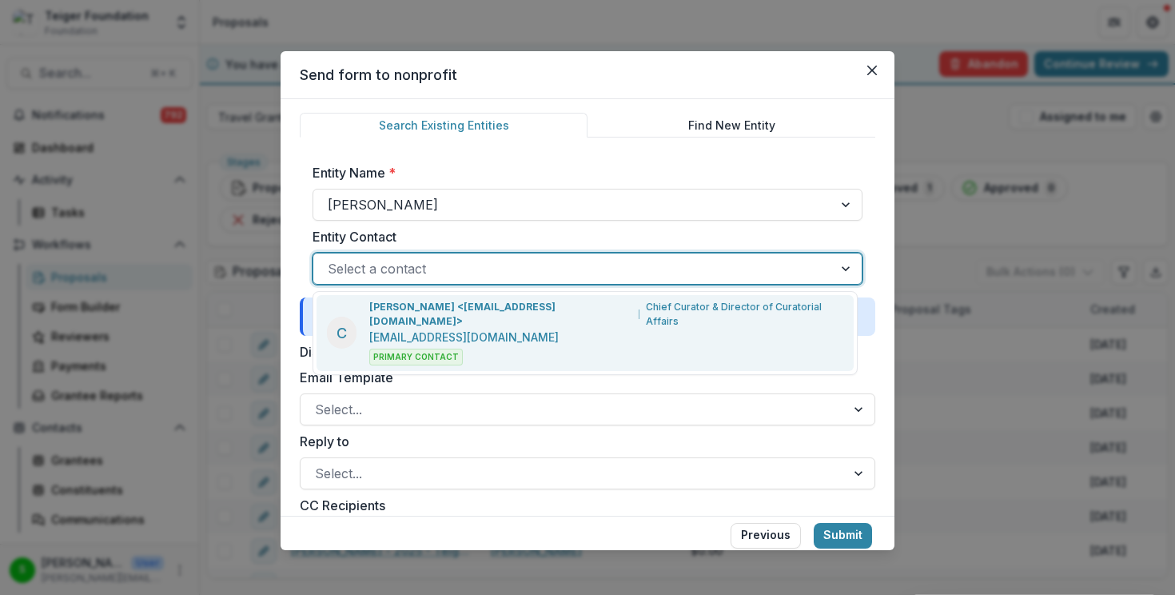
click at [646, 304] on p "Chief Curator & Director of Curatorial Affairs" at bounding box center [745, 314] width 198 height 29
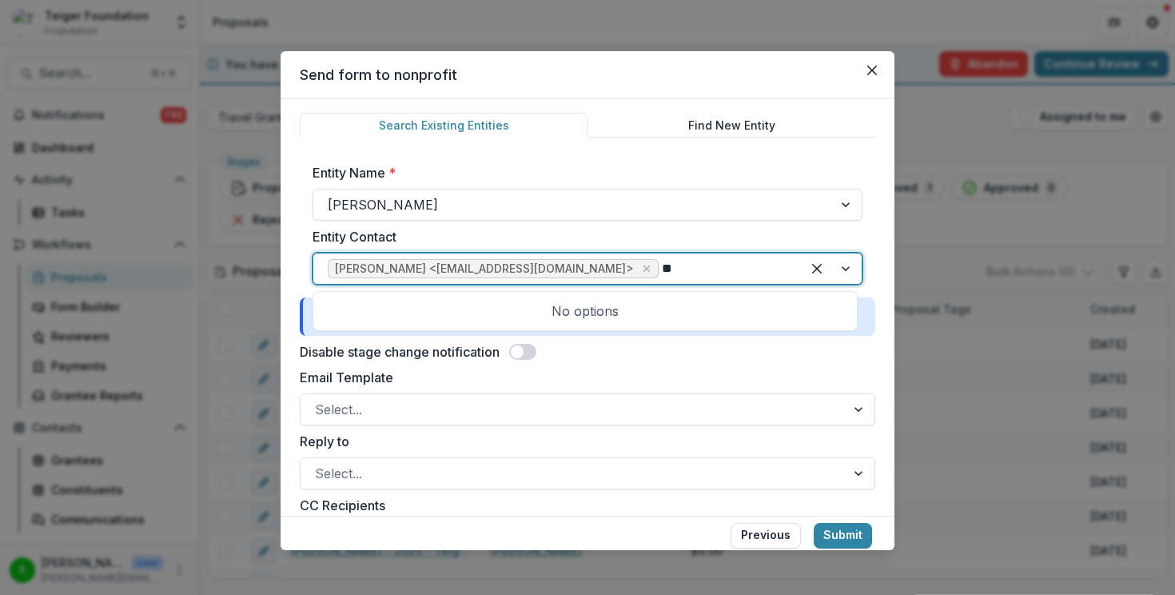
type input "*"
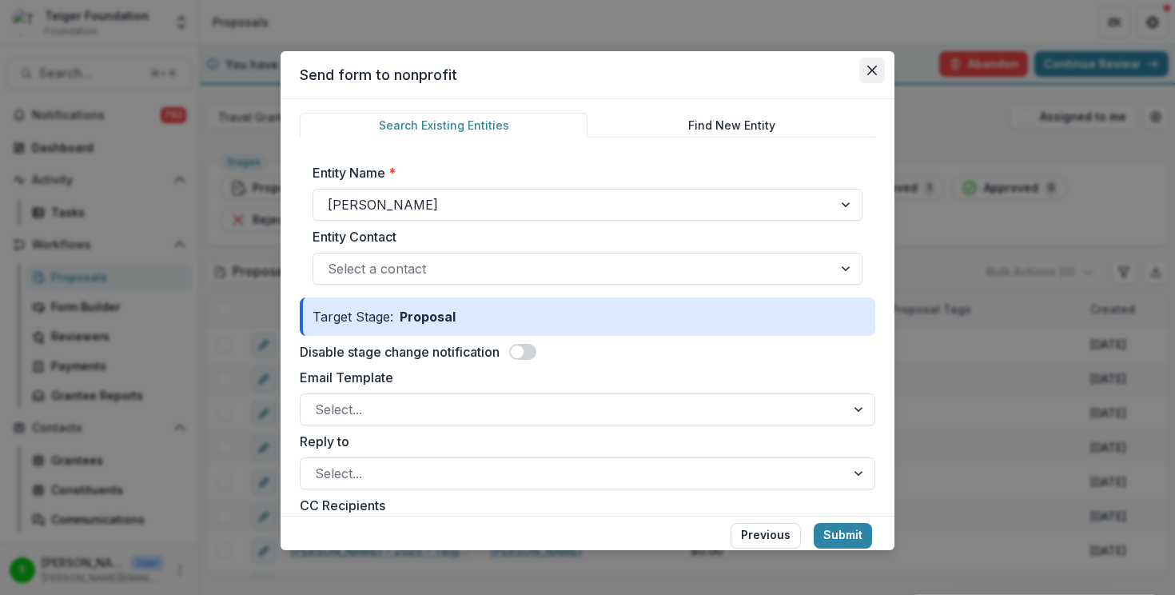
click at [874, 66] on icon "Close" at bounding box center [872, 71] width 10 height 10
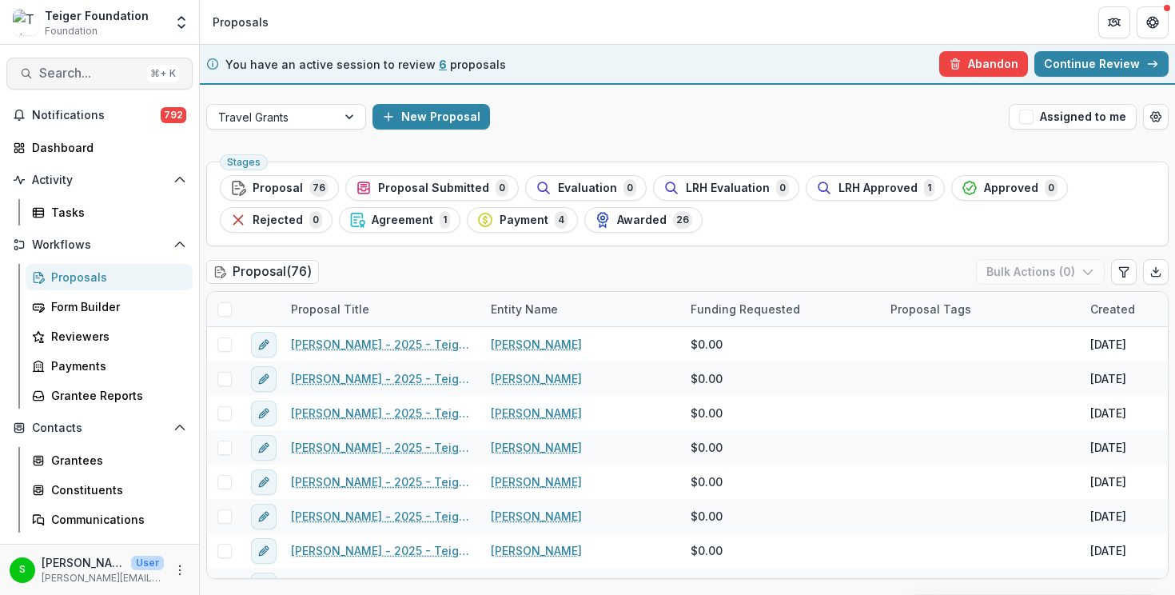
click at [95, 68] on span "Search..." at bounding box center [89, 73] width 101 height 15
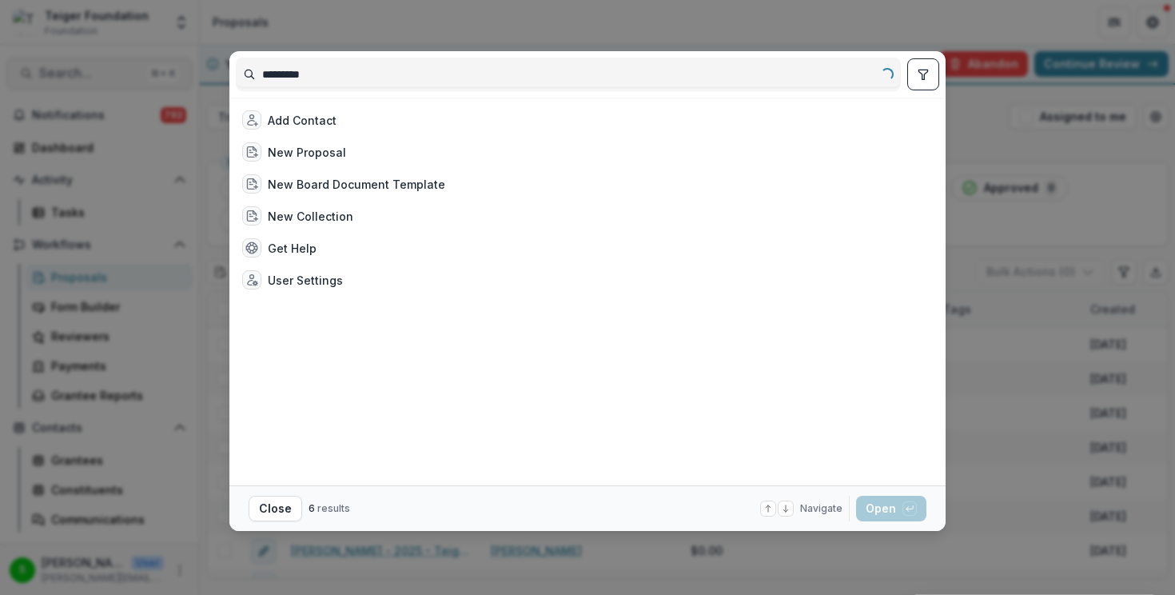
type input "*********"
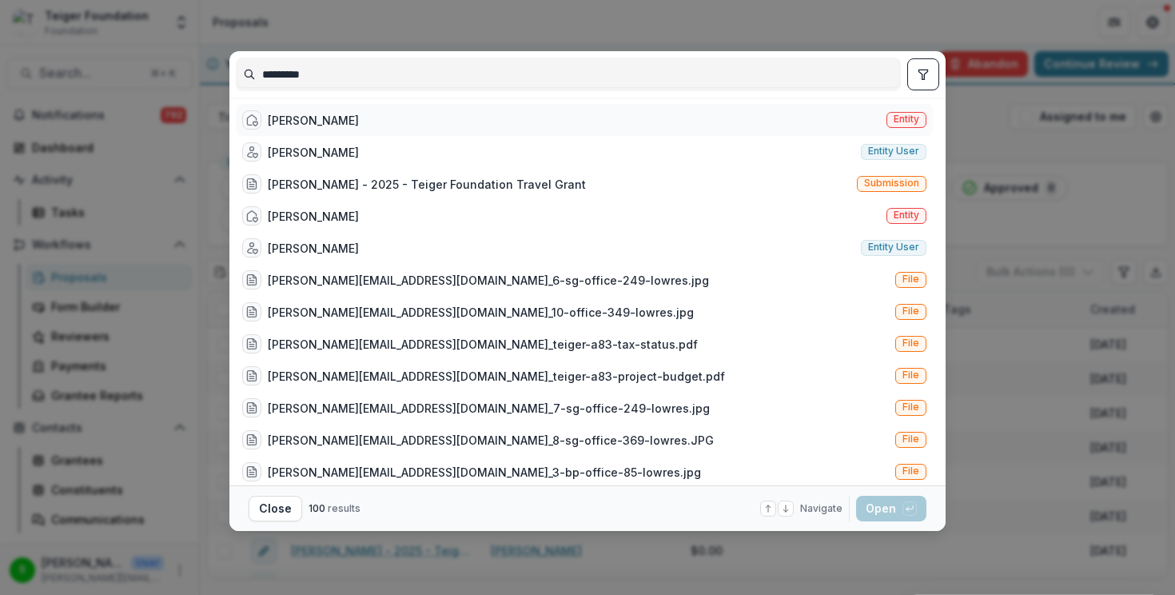
type input "*********"
click at [452, 113] on div "Clara Kim Entity" at bounding box center [584, 120] width 697 height 32
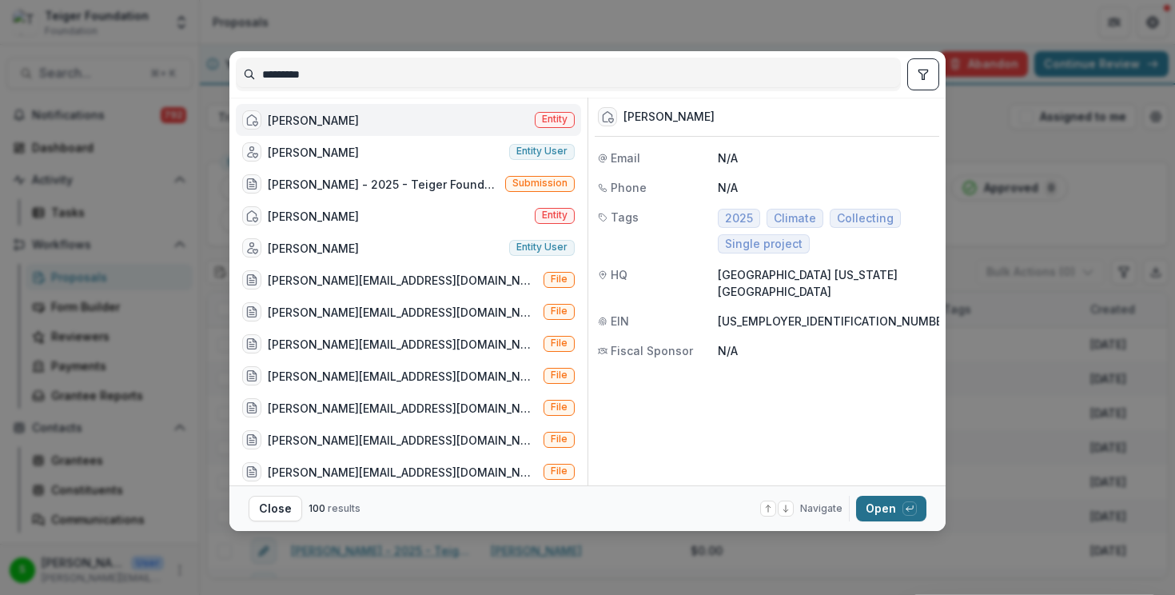
click at [872, 508] on button "Open with enter key" at bounding box center [891, 508] width 70 height 26
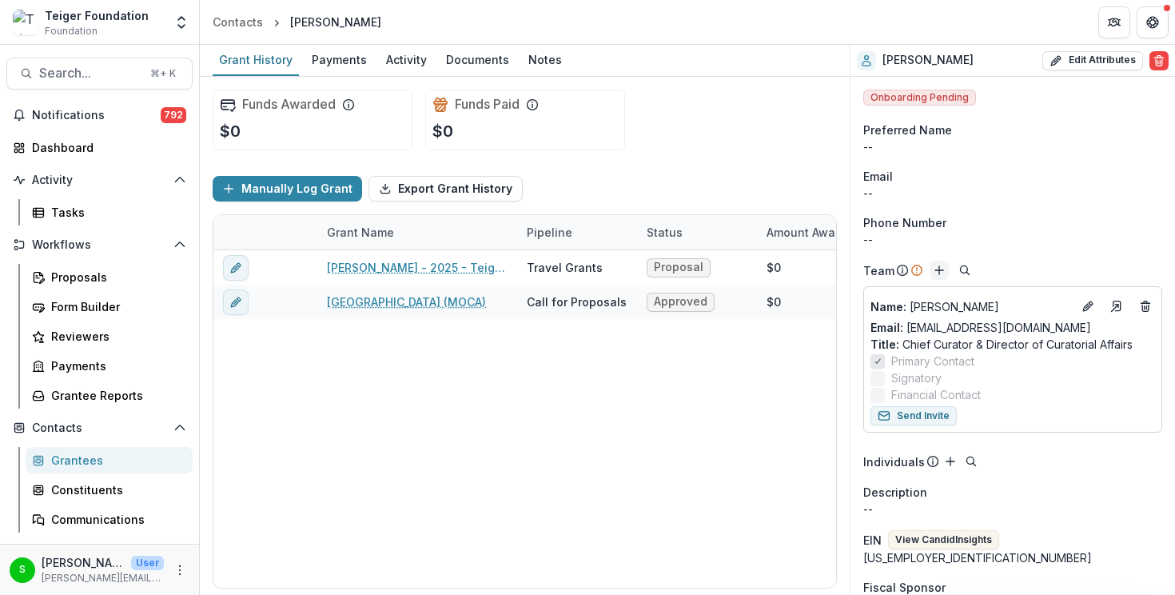
click at [936, 275] on icon "Add" at bounding box center [939, 270] width 13 height 13
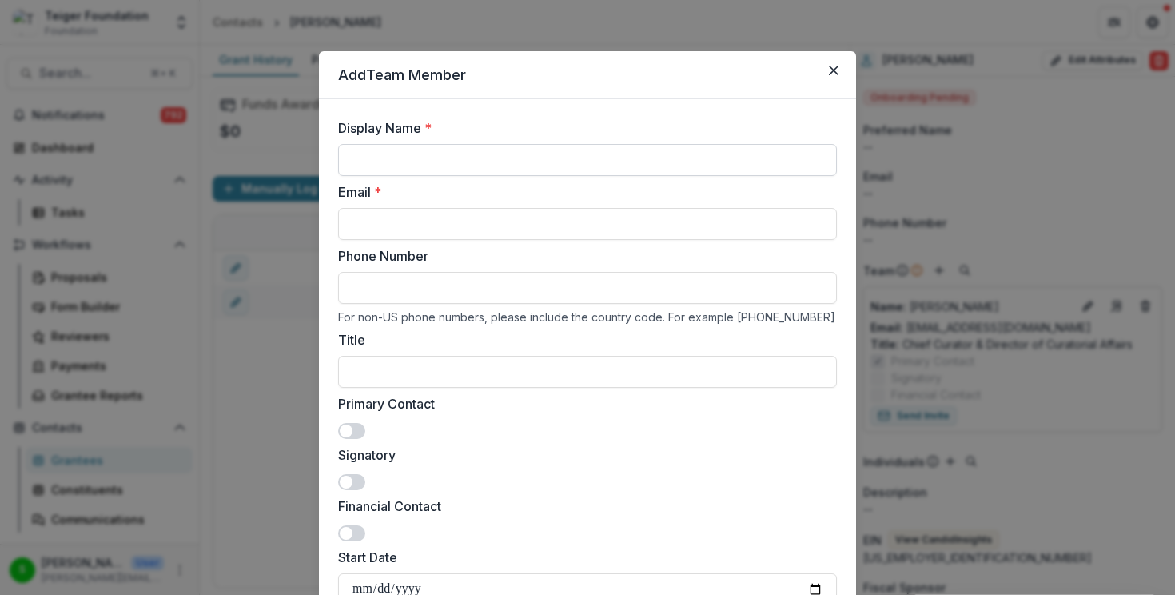
click at [541, 154] on input "Display Name *" at bounding box center [587, 160] width 499 height 32
type input "**********"
click at [526, 227] on input "Email *" at bounding box center [587, 224] width 499 height 32
paste input "**********"
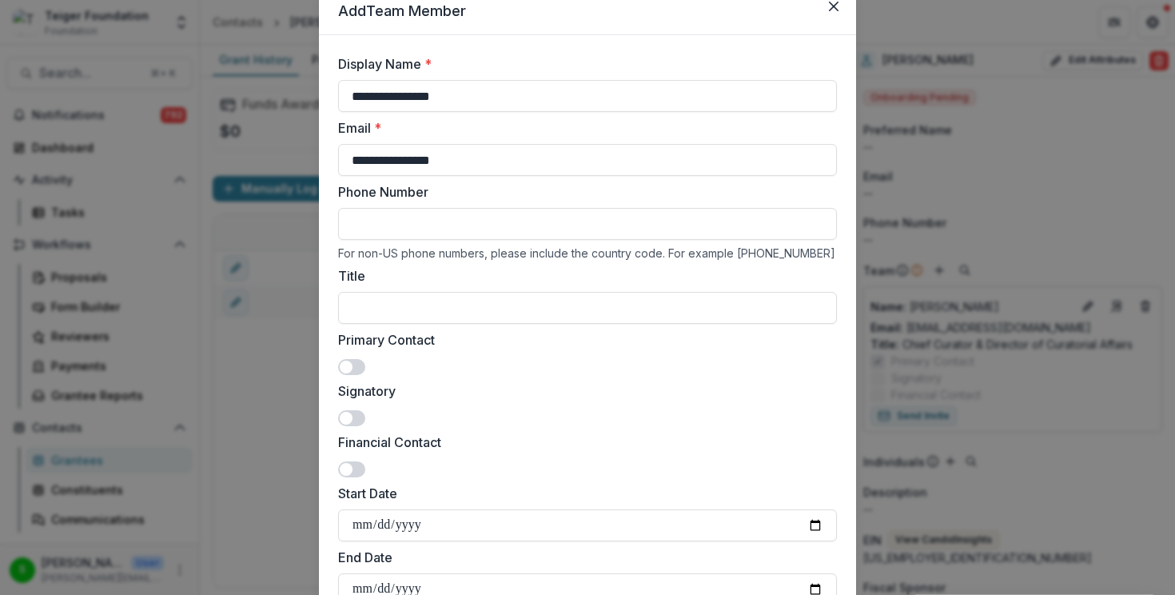
scroll to position [299, 0]
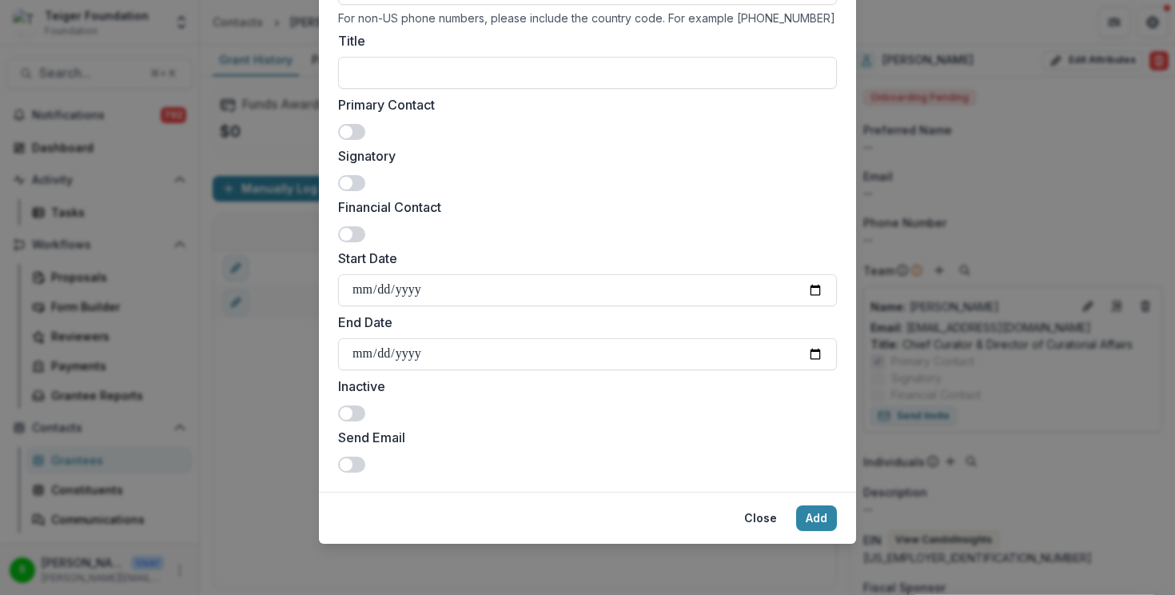
type input "**********"
click at [346, 233] on span at bounding box center [346, 234] width 13 height 13
click at [819, 515] on button "Add" at bounding box center [816, 518] width 41 height 26
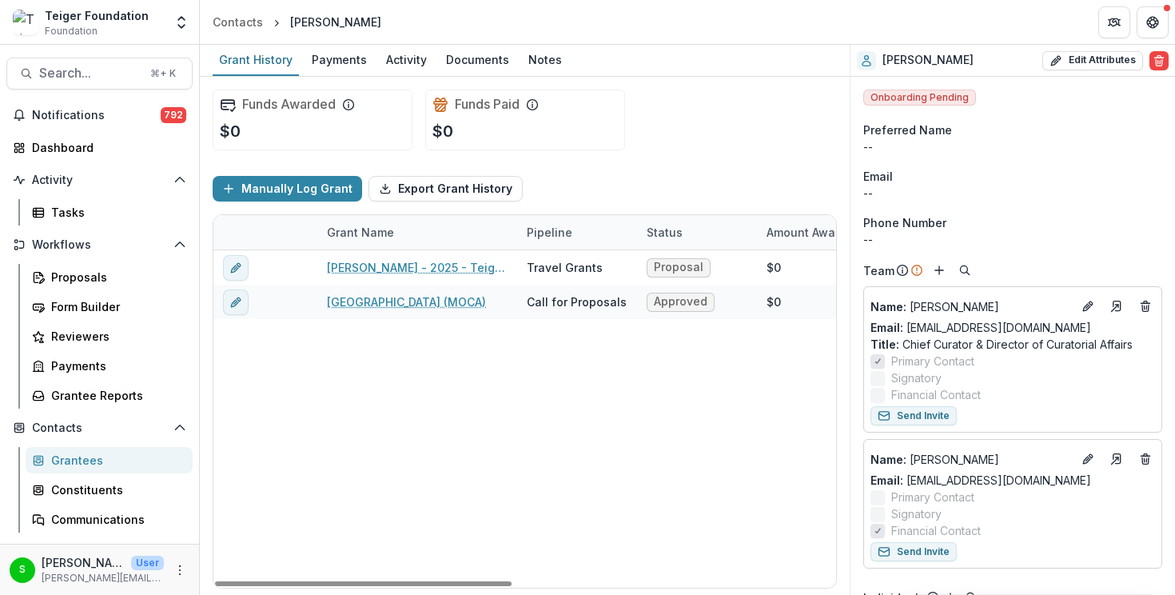
click at [1084, 174] on div "Email" at bounding box center [1012, 176] width 299 height 17
